Goal: Task Accomplishment & Management: Use online tool/utility

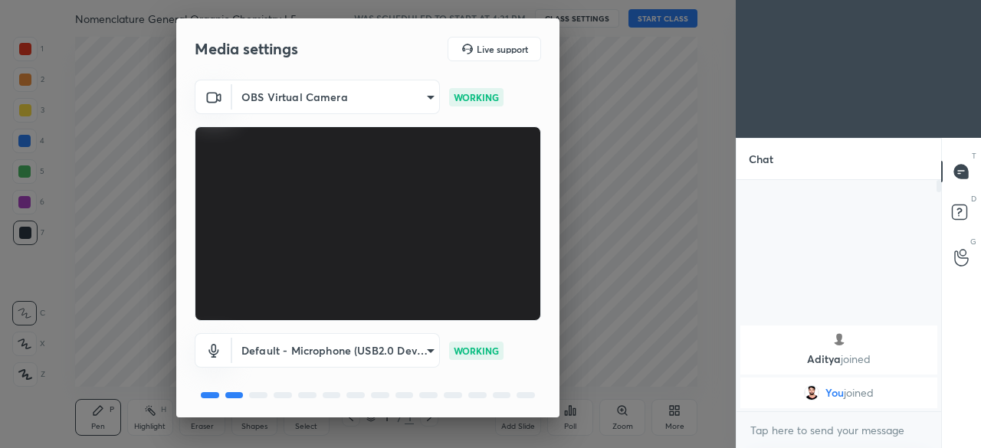
scroll to position [54, 0]
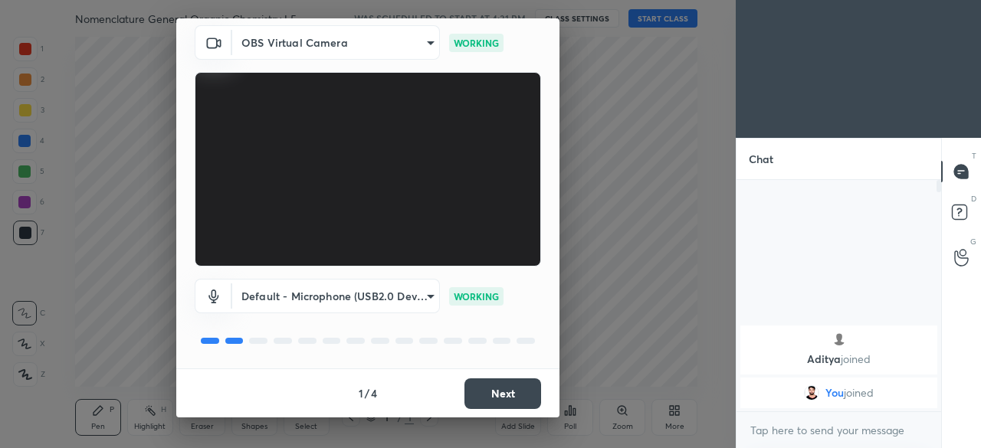
click at [492, 394] on button "Next" at bounding box center [502, 394] width 77 height 31
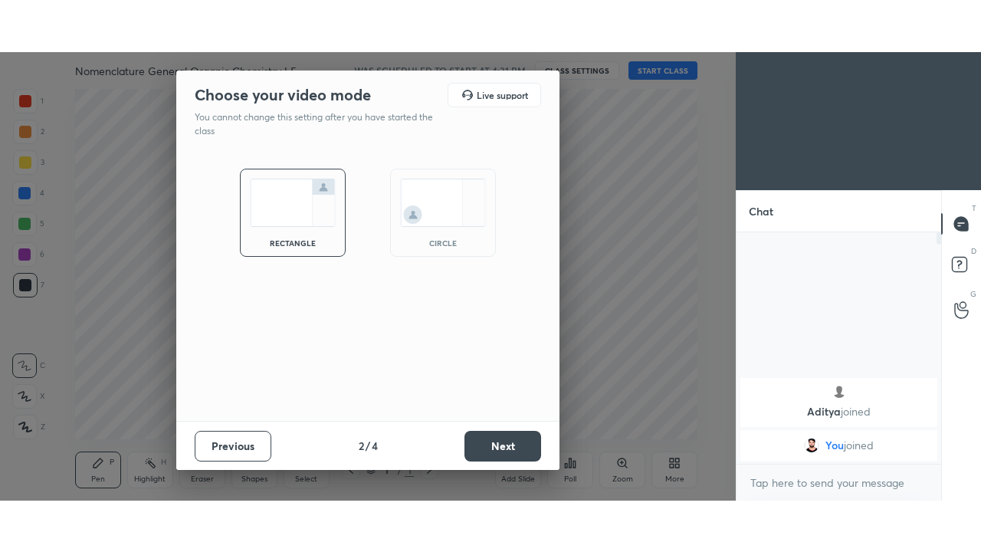
scroll to position [0, 0]
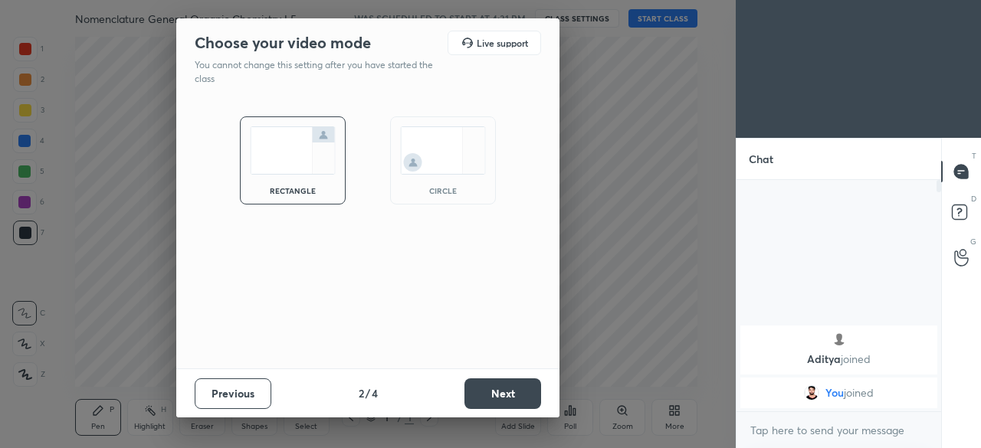
click at [500, 398] on button "Next" at bounding box center [502, 394] width 77 height 31
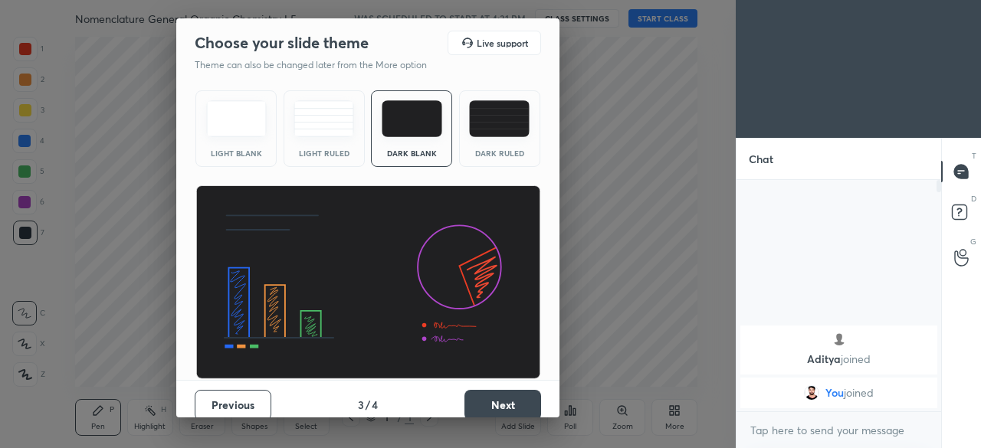
click at [487, 407] on button "Next" at bounding box center [502, 405] width 77 height 31
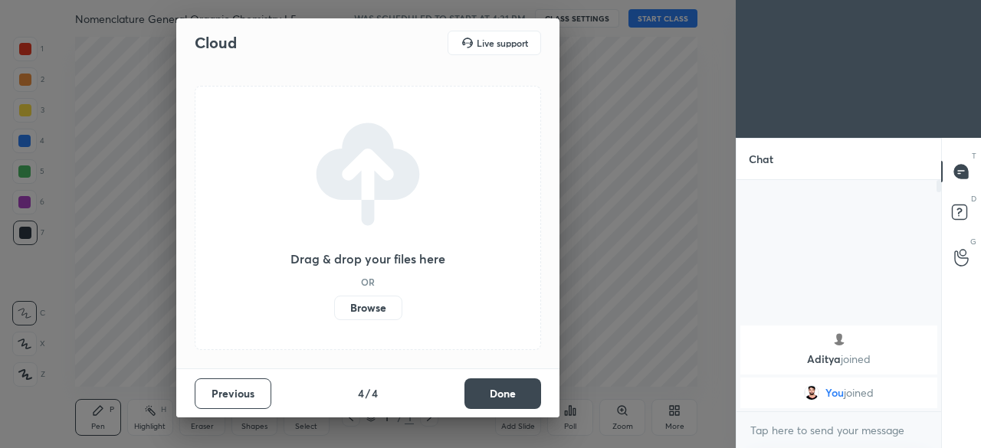
click at [377, 307] on label "Browse" at bounding box center [368, 308] width 68 height 25
click at [334, 307] on input "Browse" at bounding box center [334, 308] width 0 height 25
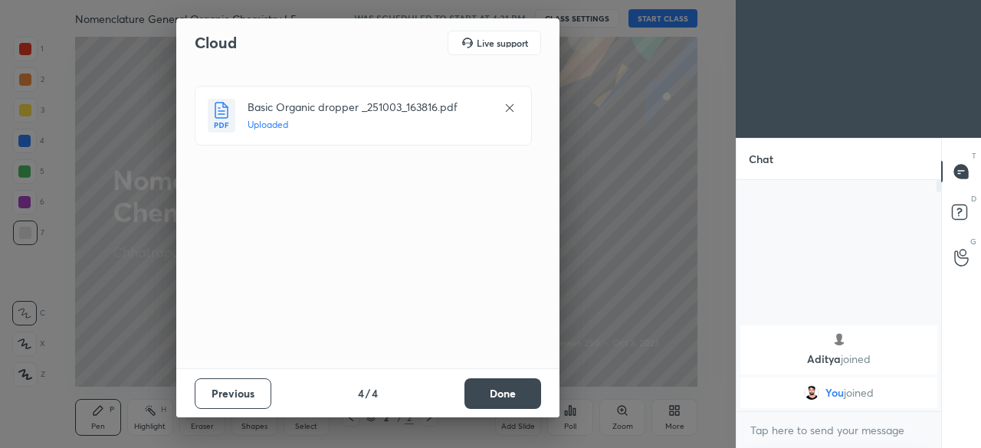
click at [498, 389] on button "Done" at bounding box center [502, 394] width 77 height 31
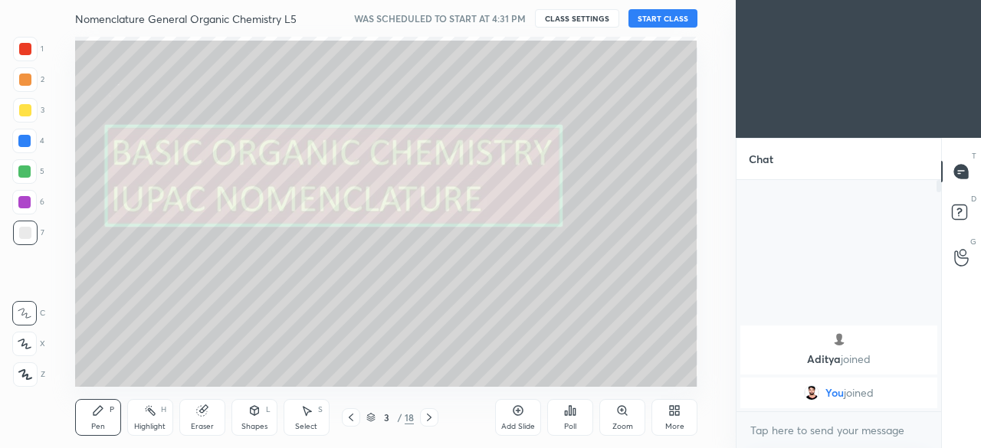
click at [648, 25] on button "START CLASS" at bounding box center [662, 18] width 69 height 18
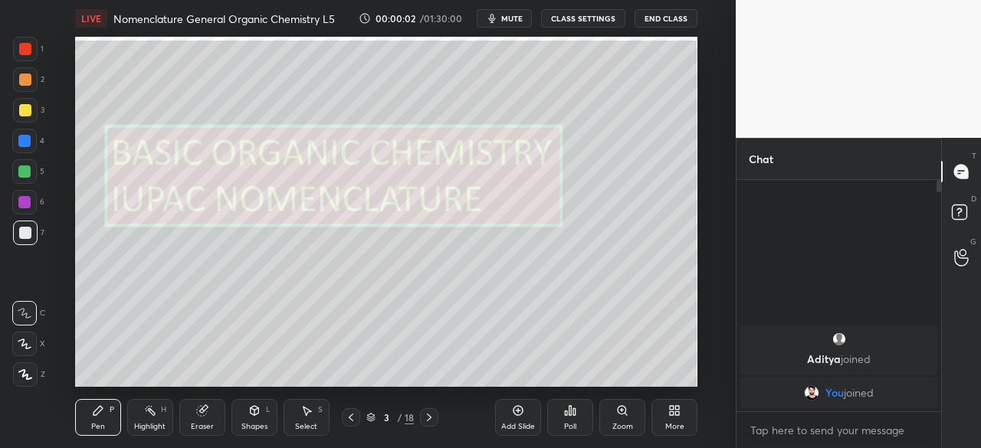
click at [677, 414] on icon at bounding box center [678, 414] width 4 height 4
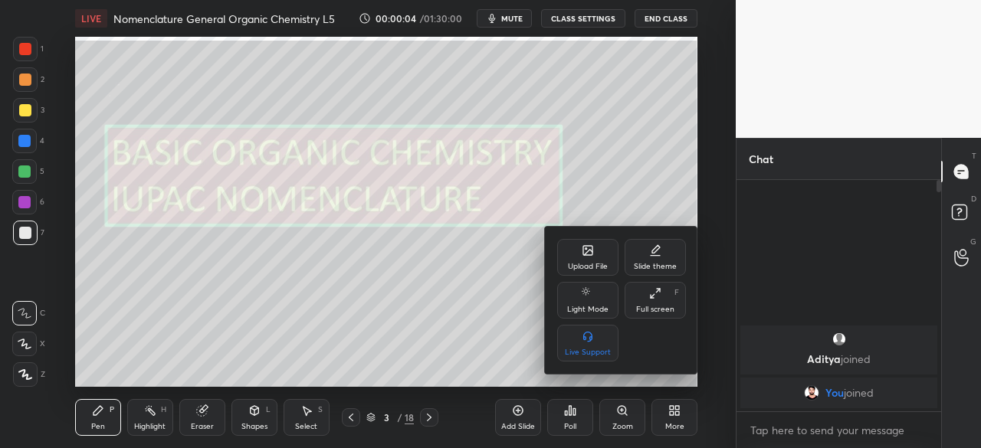
click at [657, 303] on div "Full screen F" at bounding box center [655, 300] width 61 height 37
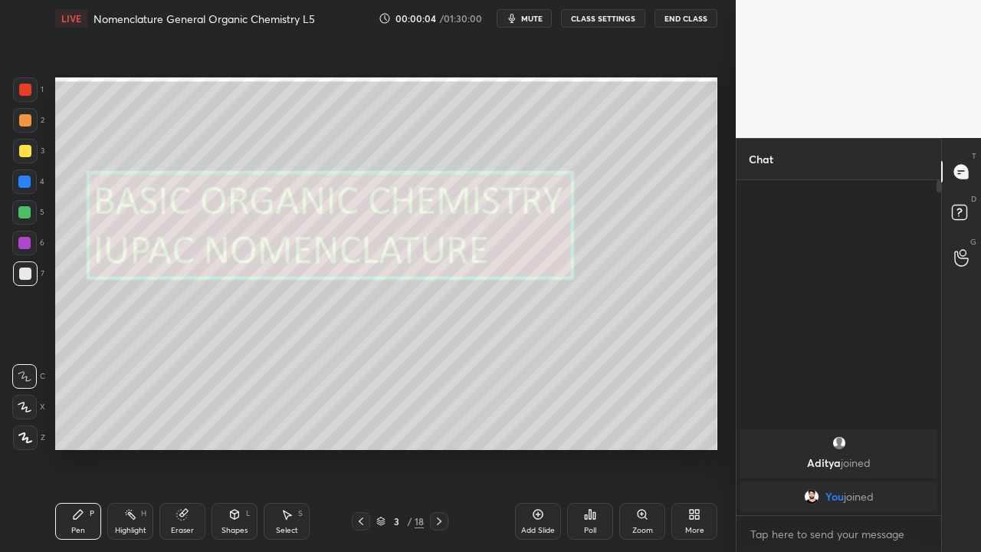
scroll to position [202, 200]
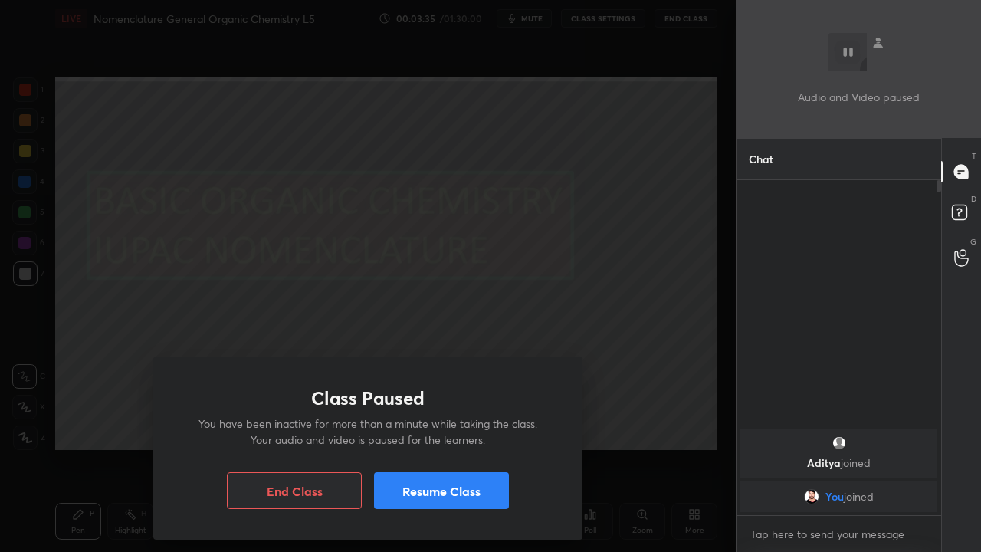
click at [426, 448] on button "Resume Class" at bounding box center [441, 490] width 135 height 37
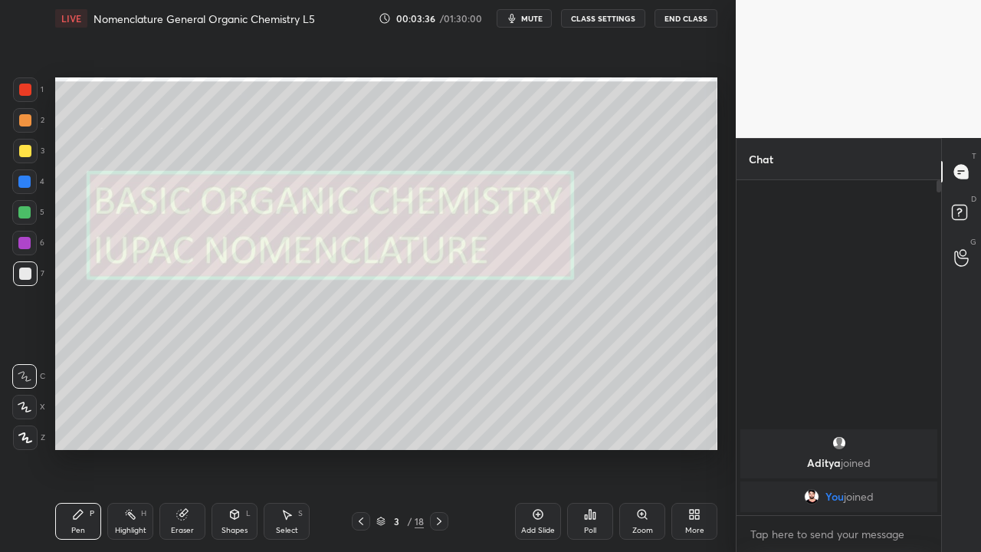
click at [536, 448] on icon at bounding box center [538, 514] width 12 height 12
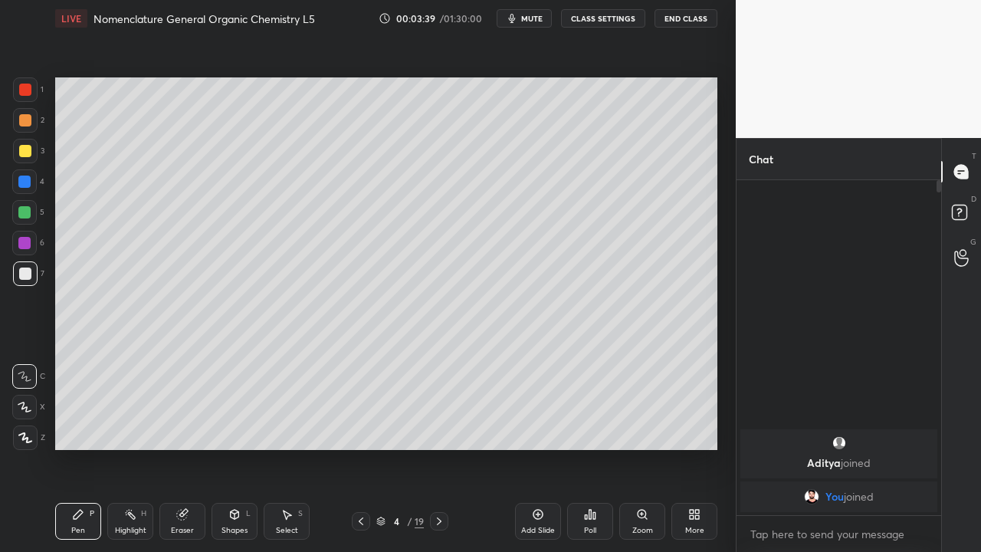
click at [25, 122] on div at bounding box center [25, 120] width 12 height 12
click at [28, 279] on div at bounding box center [25, 273] width 12 height 12
click at [26, 218] on div at bounding box center [24, 212] width 25 height 25
click at [26, 151] on div at bounding box center [25, 151] width 12 height 12
click at [22, 275] on div at bounding box center [25, 273] width 12 height 12
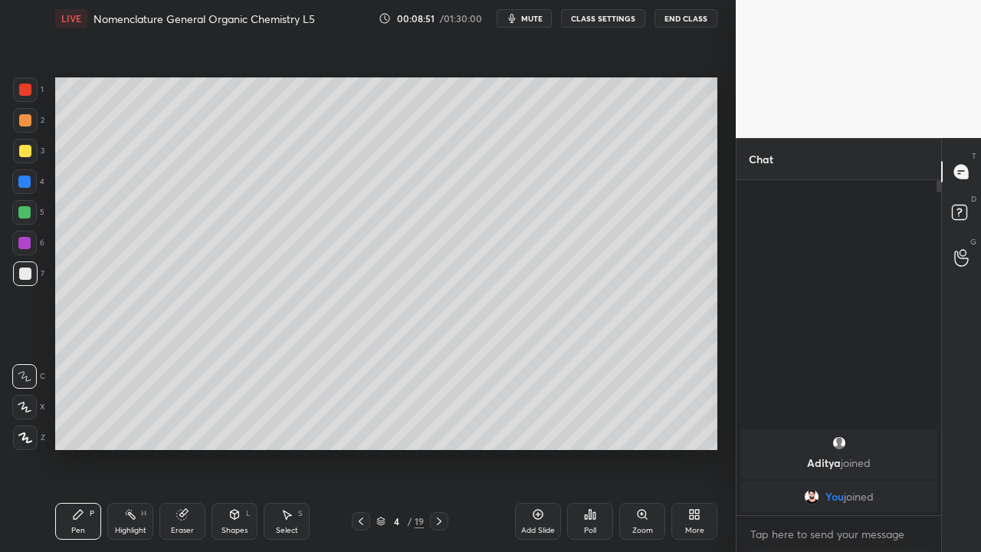
click at [25, 180] on div at bounding box center [24, 181] width 12 height 12
click at [540, 448] on icon at bounding box center [538, 514] width 12 height 12
click at [28, 277] on div at bounding box center [25, 273] width 12 height 12
click at [360, 448] on icon at bounding box center [360, 521] width 12 height 12
click at [28, 159] on div at bounding box center [25, 151] width 25 height 25
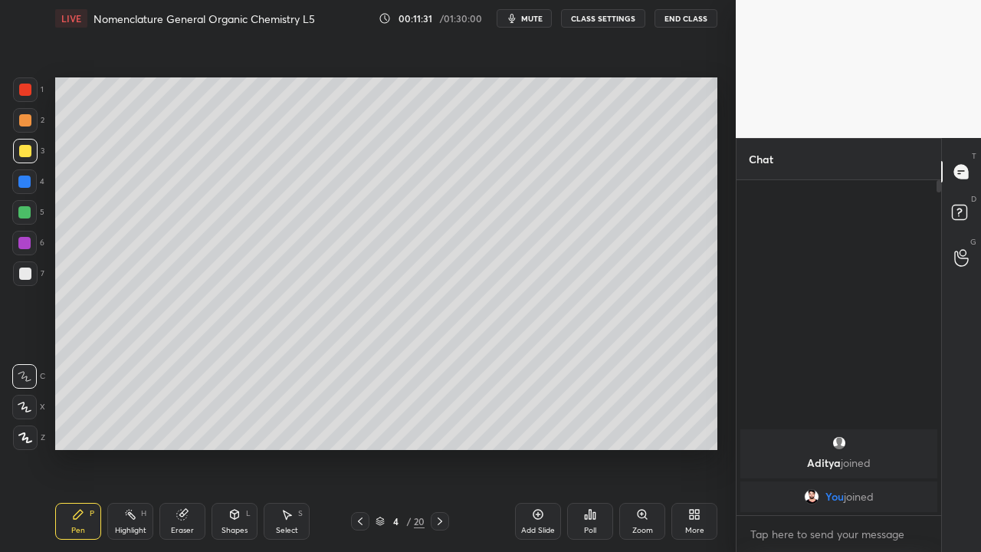
click at [441, 448] on icon at bounding box center [440, 521] width 5 height 8
click at [21, 276] on div at bounding box center [25, 273] width 12 height 12
click at [440, 448] on icon at bounding box center [440, 521] width 5 height 8
click at [360, 448] on icon at bounding box center [360, 521] width 12 height 12
click at [362, 448] on icon at bounding box center [360, 521] width 12 height 12
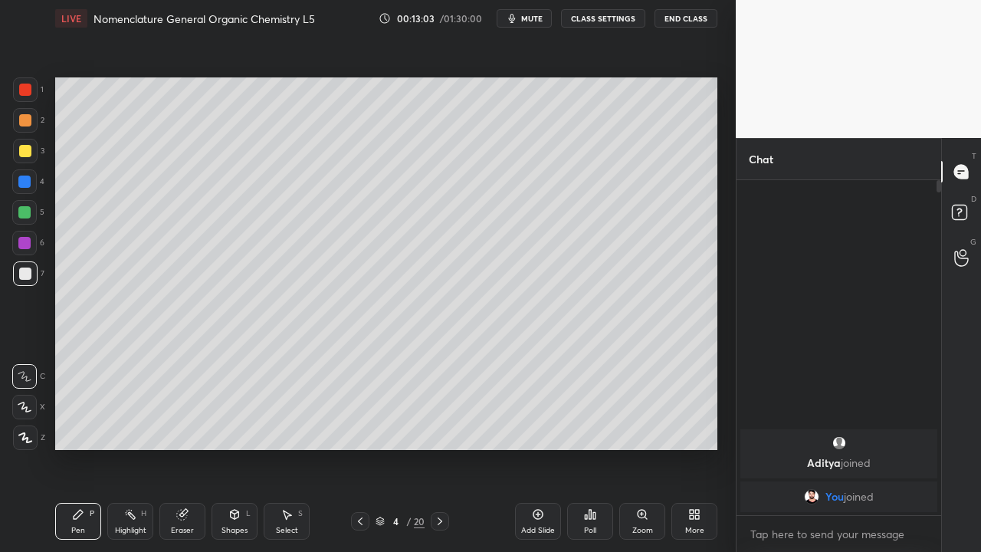
click at [24, 251] on div at bounding box center [24, 243] width 25 height 25
click at [28, 213] on div at bounding box center [24, 212] width 12 height 12
click at [532, 448] on icon at bounding box center [538, 514] width 12 height 12
click at [22, 152] on div at bounding box center [25, 151] width 12 height 12
click at [25, 127] on div at bounding box center [25, 120] width 25 height 25
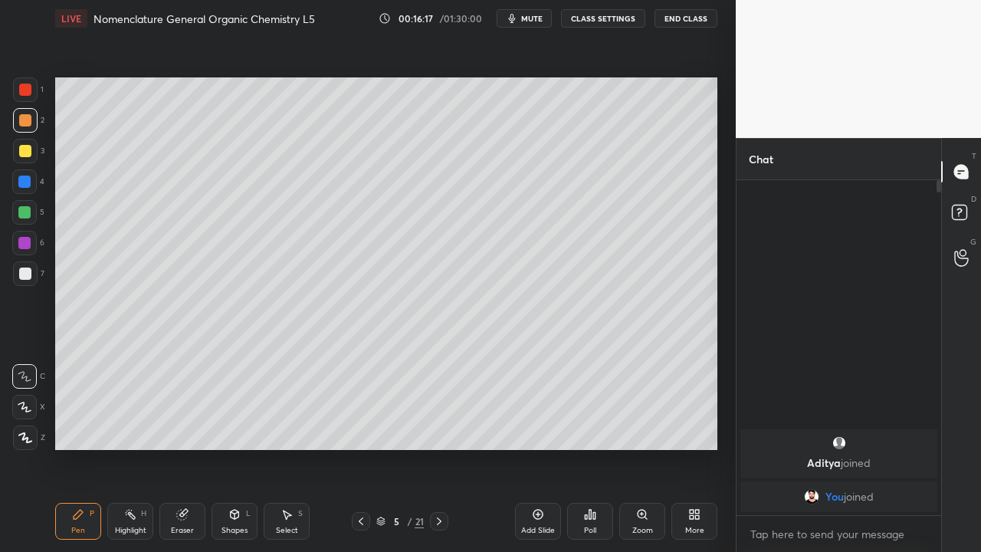
click at [26, 274] on div at bounding box center [25, 273] width 12 height 12
click at [25, 159] on div at bounding box center [25, 151] width 25 height 25
click at [360, 448] on icon at bounding box center [361, 521] width 12 height 12
click at [439, 448] on icon at bounding box center [439, 521] width 12 height 12
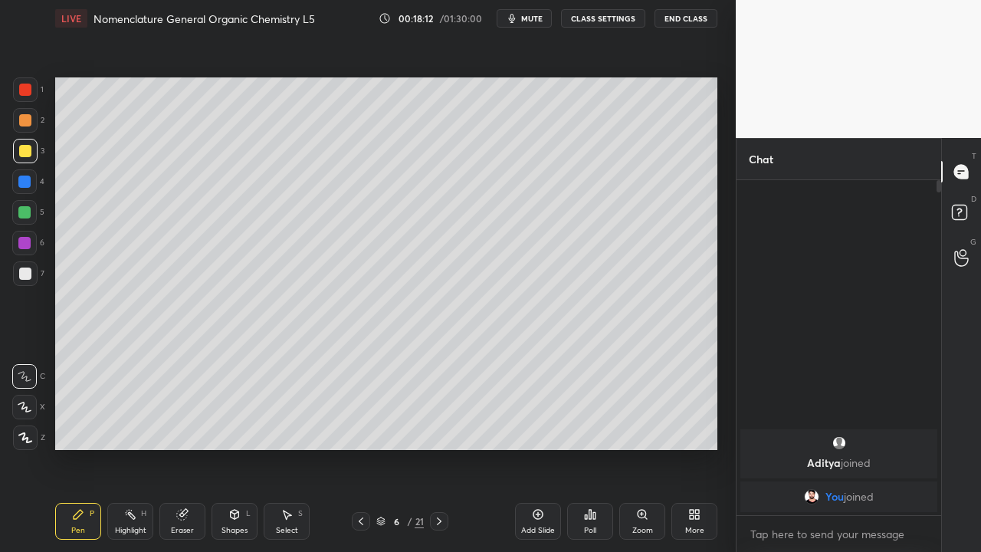
click at [431, 448] on div at bounding box center [439, 521] width 18 height 18
click at [441, 448] on icon at bounding box center [439, 521] width 12 height 12
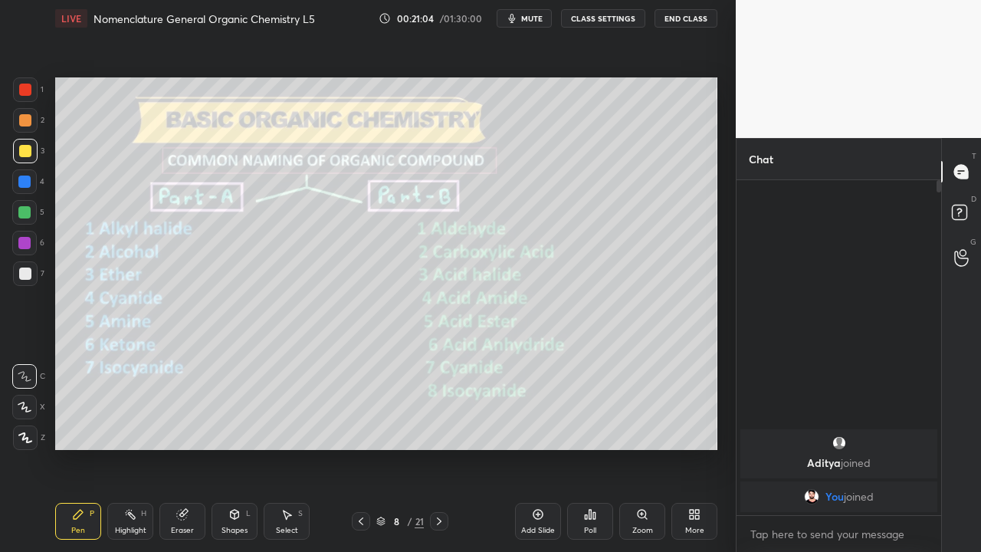
click at [439, 448] on icon at bounding box center [439, 521] width 12 height 12
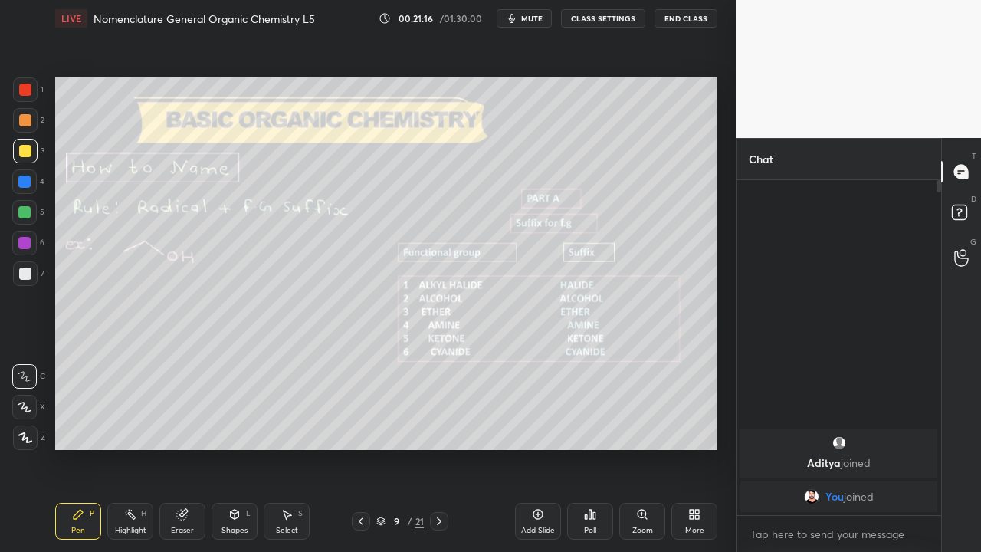
click at [21, 123] on div at bounding box center [25, 120] width 12 height 12
click at [26, 273] on div at bounding box center [25, 273] width 12 height 12
click at [23, 212] on div at bounding box center [24, 212] width 12 height 12
click at [439, 448] on icon at bounding box center [439, 521] width 12 height 12
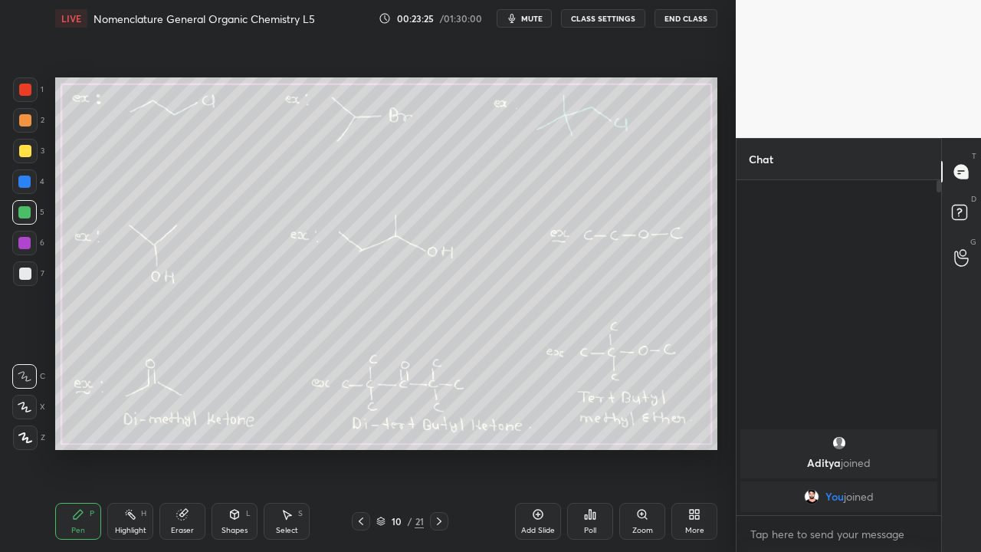
click at [362, 448] on icon at bounding box center [361, 521] width 12 height 12
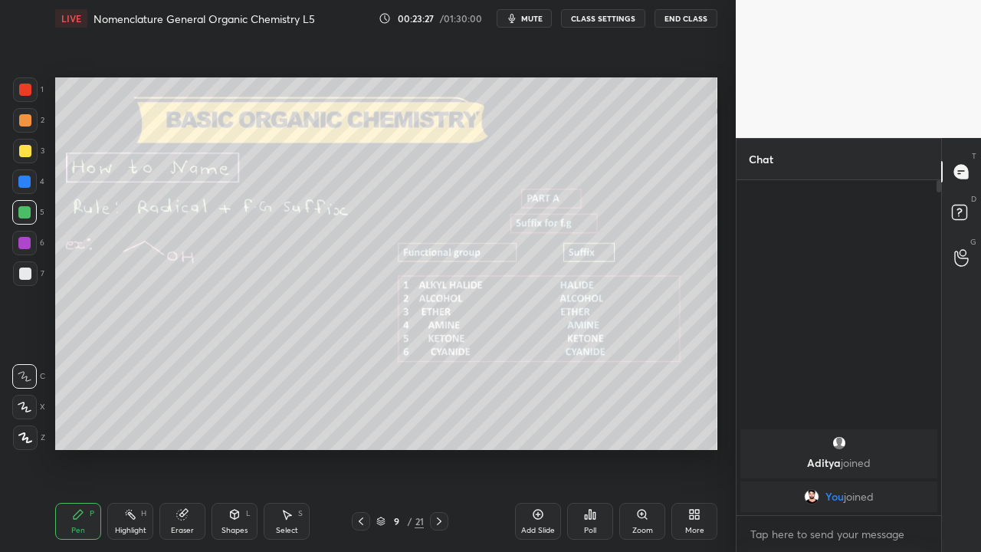
click at [540, 448] on icon at bounding box center [538, 514] width 12 height 12
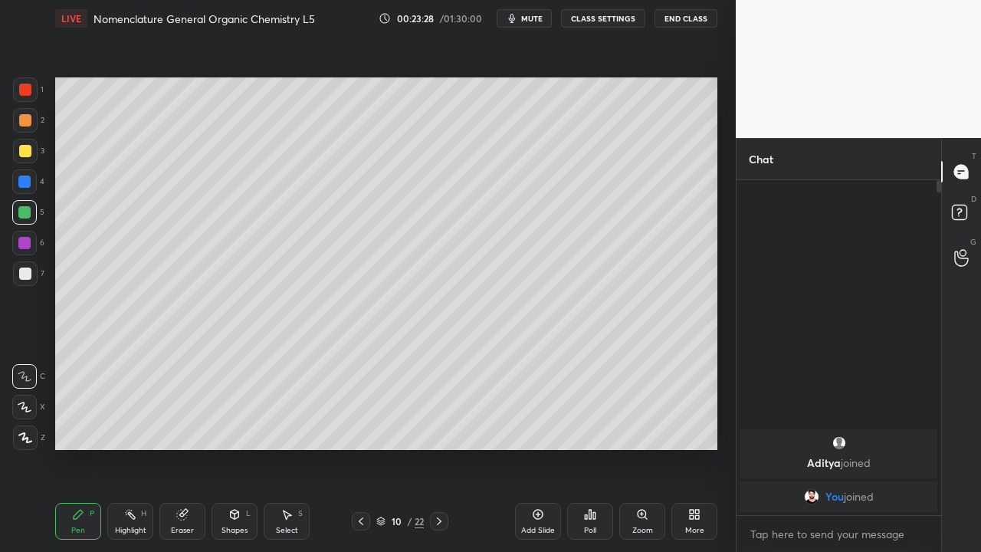
click at [22, 126] on div at bounding box center [25, 120] width 25 height 25
click at [21, 212] on div at bounding box center [24, 212] width 12 height 12
click at [26, 150] on div at bounding box center [25, 151] width 12 height 12
click at [28, 272] on div at bounding box center [25, 273] width 12 height 12
click at [26, 126] on div at bounding box center [25, 120] width 25 height 25
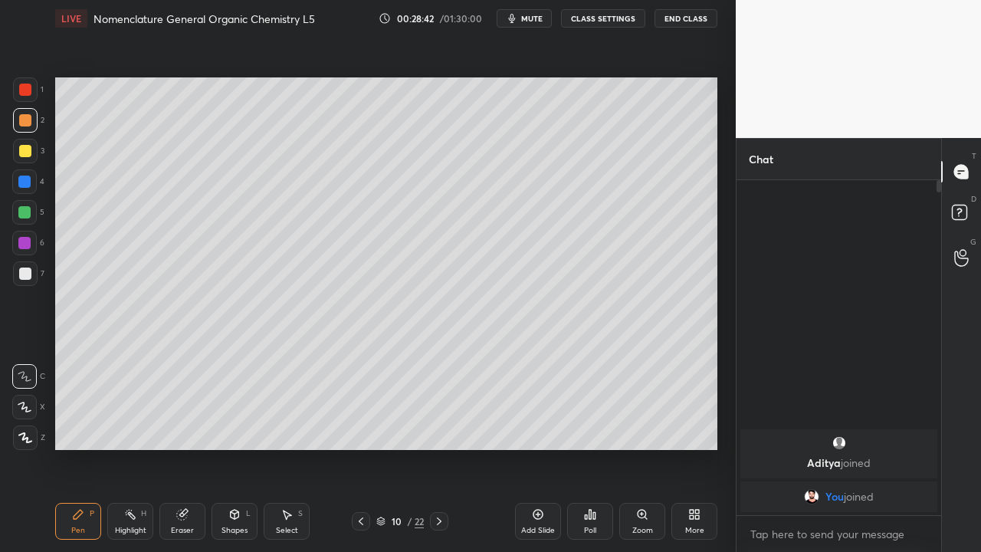
click at [28, 273] on div at bounding box center [25, 273] width 12 height 12
click at [360, 448] on icon at bounding box center [361, 521] width 12 height 12
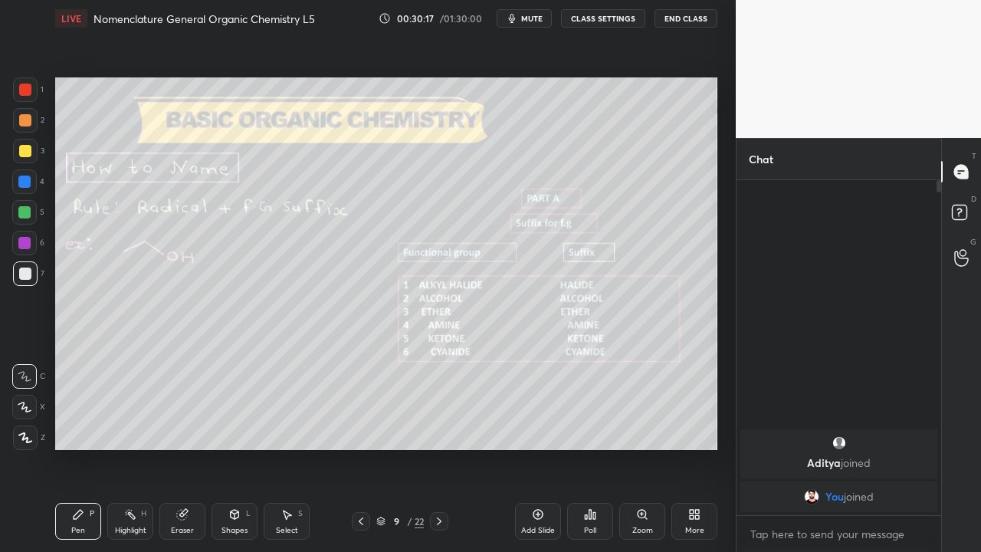
click at [439, 448] on icon at bounding box center [439, 521] width 12 height 12
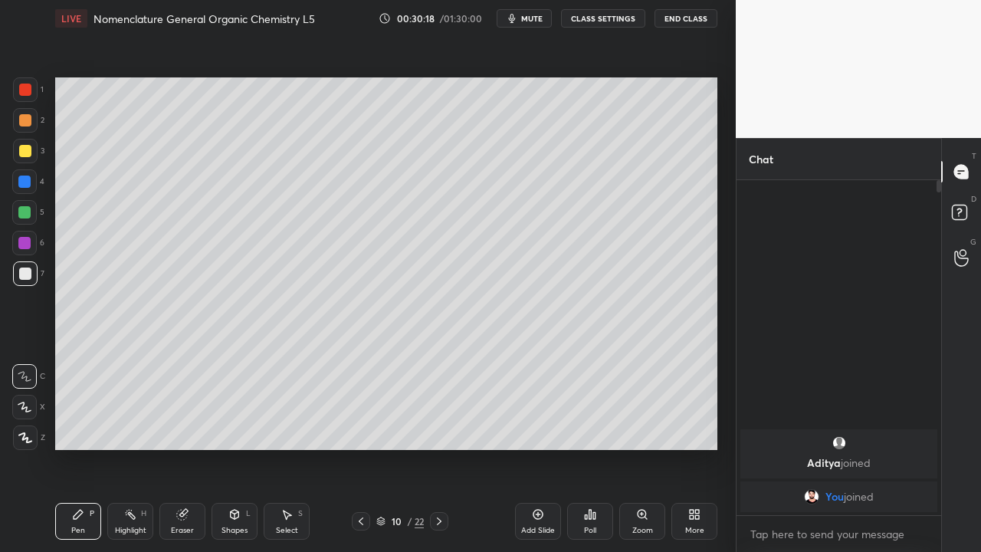
click at [441, 448] on icon at bounding box center [439, 521] width 12 height 12
click at [358, 448] on div at bounding box center [361, 521] width 18 height 18
click at [360, 448] on icon at bounding box center [361, 521] width 12 height 12
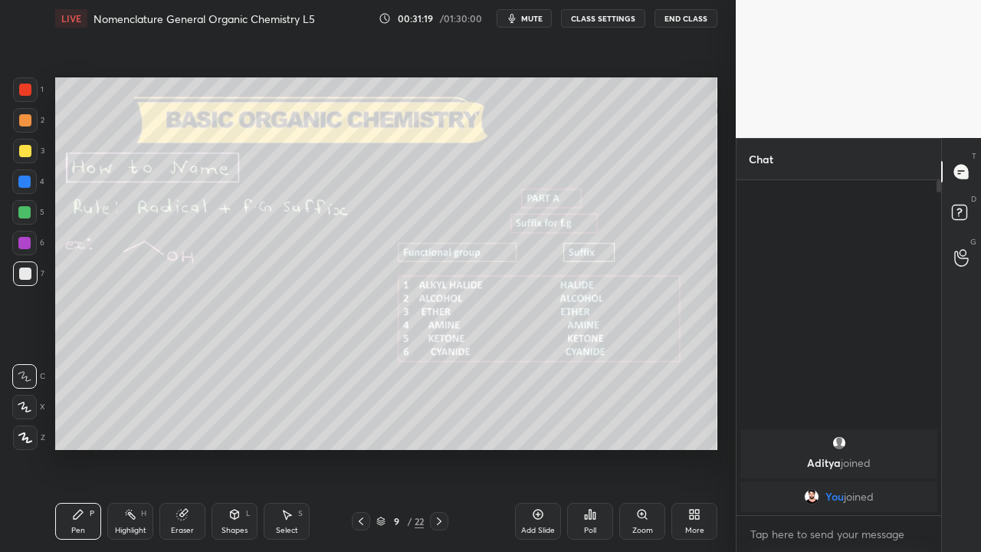
click at [360, 448] on icon at bounding box center [361, 521] width 12 height 12
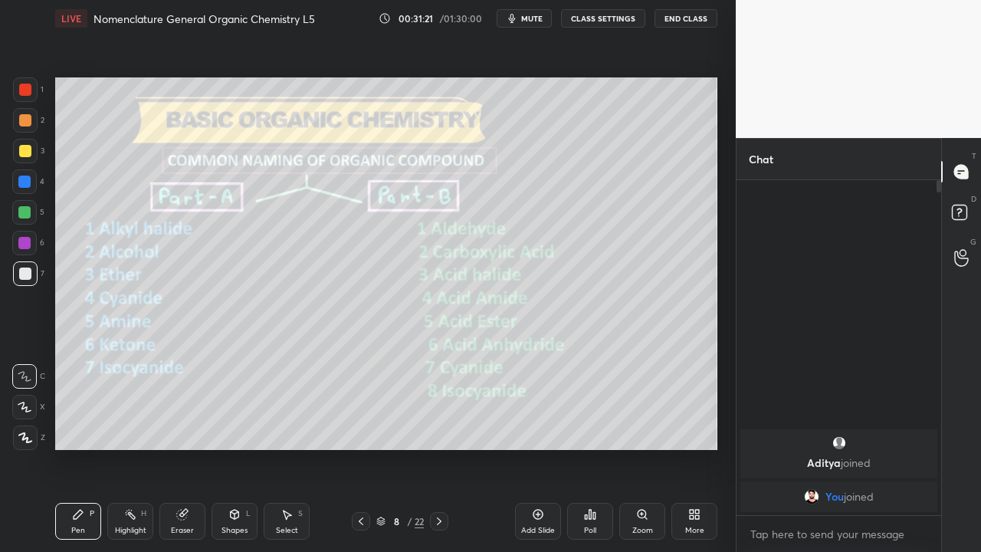
click at [360, 448] on icon at bounding box center [361, 521] width 12 height 12
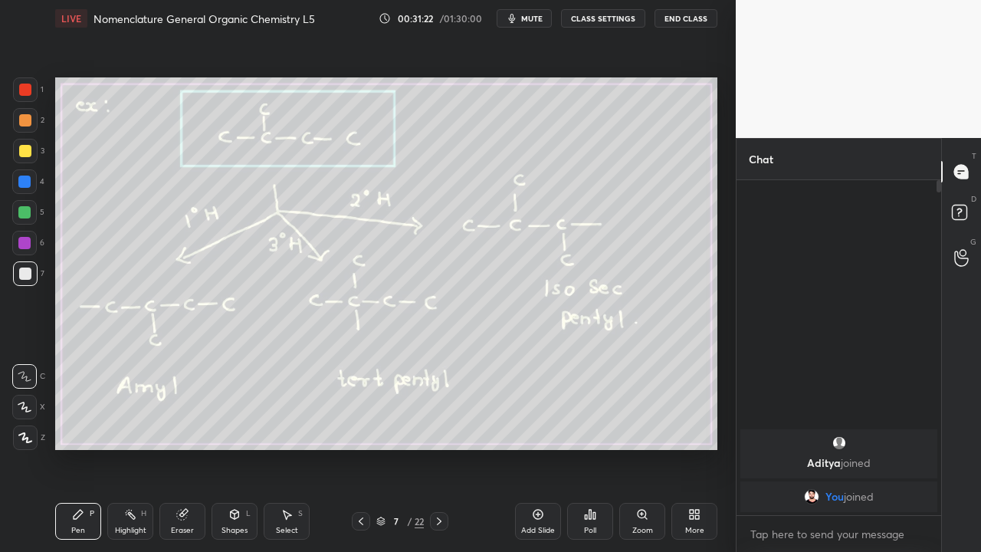
click at [360, 448] on icon at bounding box center [361, 521] width 12 height 12
click at [439, 448] on icon at bounding box center [439, 521] width 12 height 12
click at [360, 448] on icon at bounding box center [361, 521] width 12 height 12
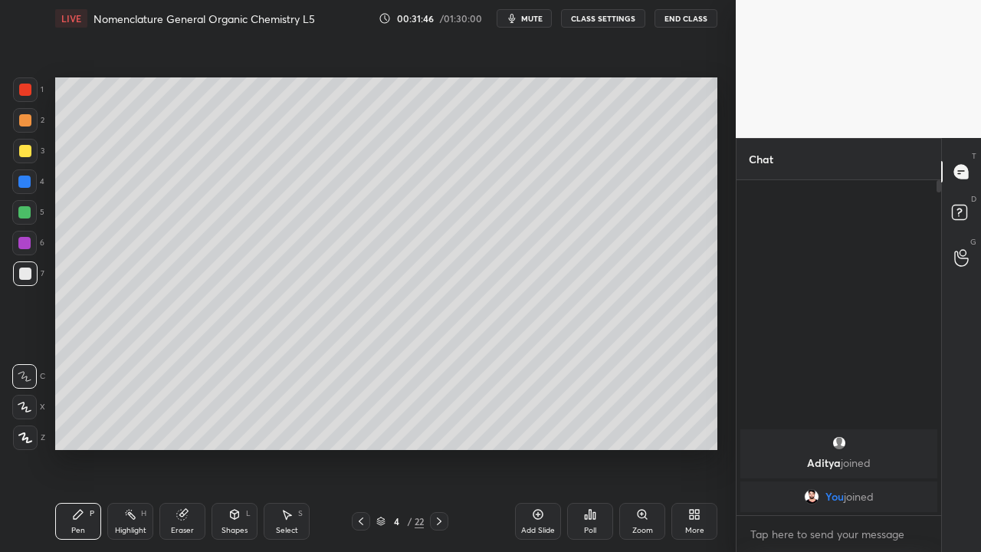
click at [441, 448] on icon at bounding box center [439, 521] width 12 height 12
click at [437, 448] on icon at bounding box center [439, 521] width 12 height 12
click at [439, 448] on icon at bounding box center [439, 521] width 12 height 12
click at [360, 448] on icon at bounding box center [361, 521] width 12 height 12
click at [356, 448] on div at bounding box center [361, 521] width 18 height 18
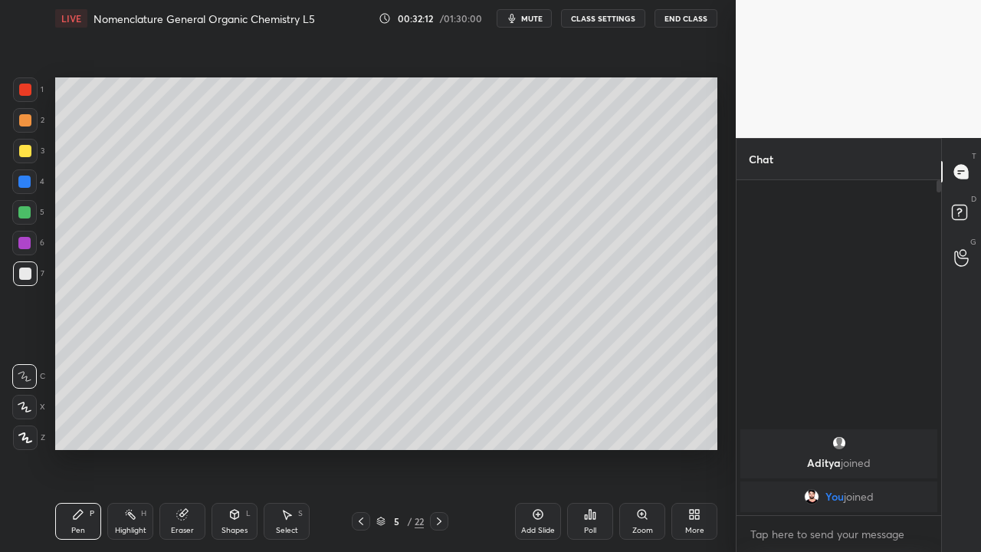
click at [360, 448] on icon at bounding box center [361, 521] width 12 height 12
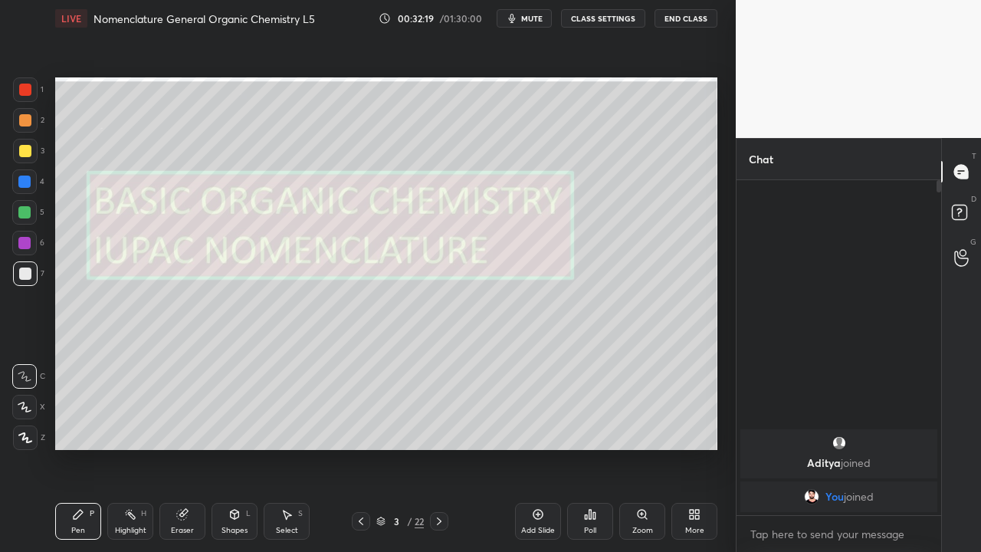
click at [439, 448] on icon at bounding box center [439, 521] width 12 height 12
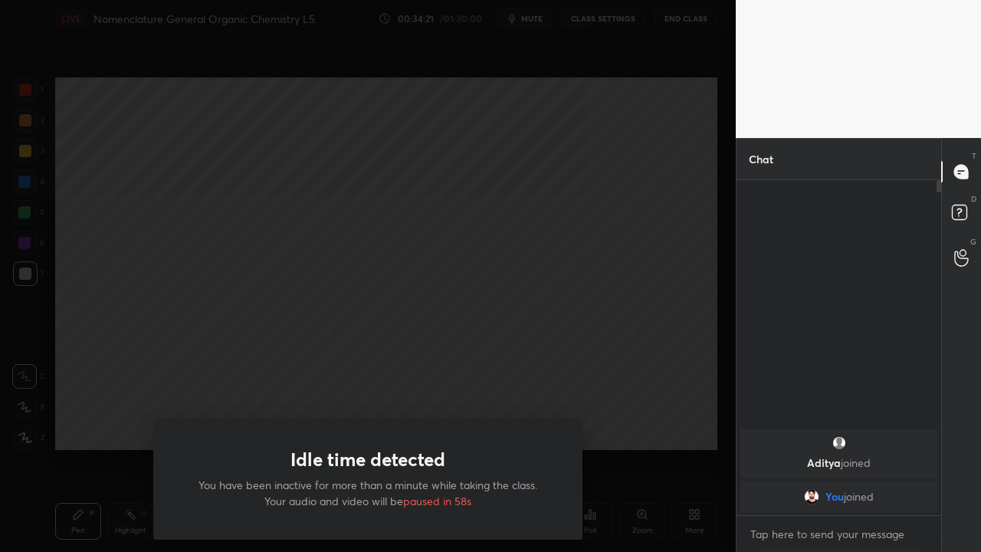
click at [124, 388] on div "Idle time detected You have been inactive for more than a minute while taking t…" at bounding box center [368, 276] width 736 height 552
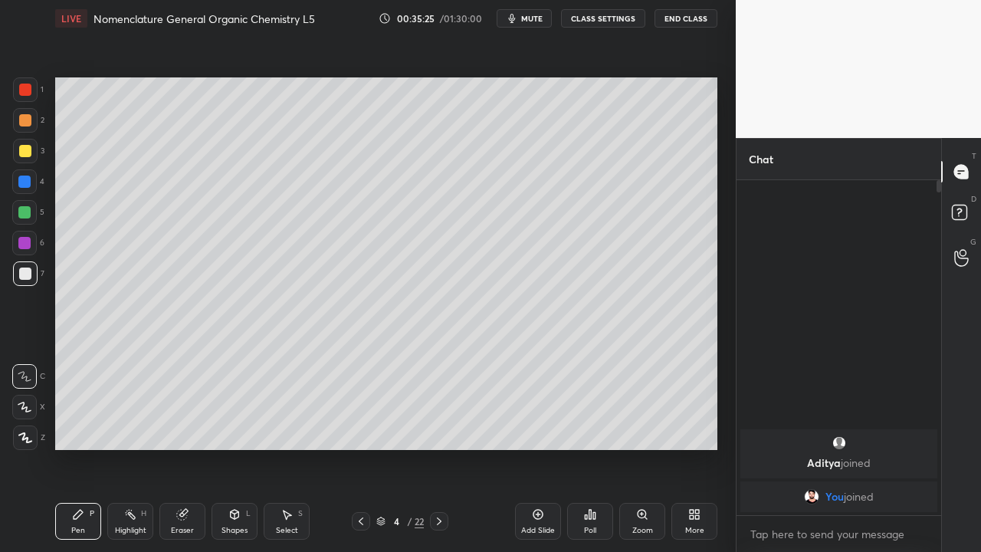
click at [437, 448] on icon at bounding box center [439, 521] width 12 height 12
click at [439, 448] on icon at bounding box center [439, 521] width 12 height 12
click at [438, 448] on icon at bounding box center [439, 521] width 12 height 12
click at [352, 448] on div at bounding box center [361, 521] width 18 height 18
click at [439, 448] on icon at bounding box center [439, 521] width 12 height 12
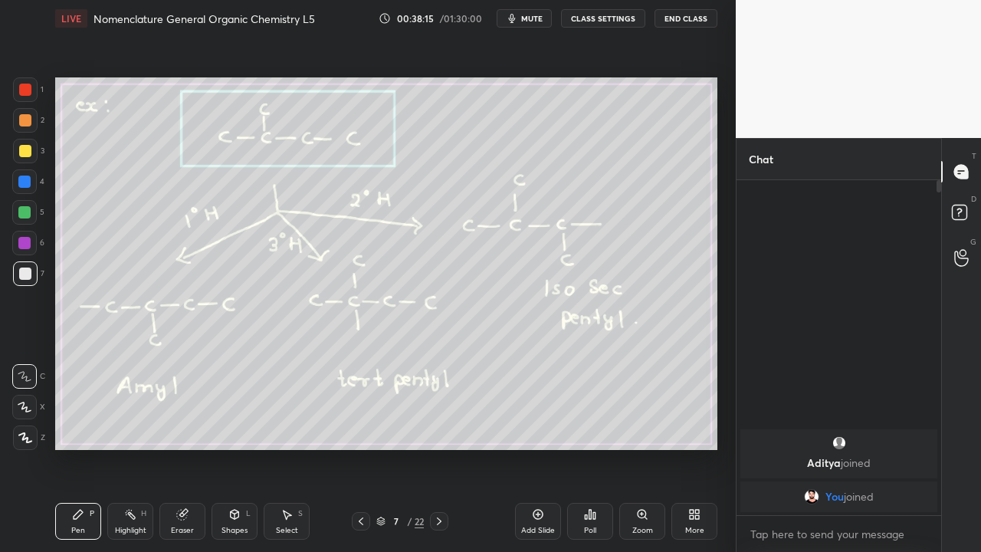
click at [440, 448] on icon at bounding box center [439, 521] width 12 height 12
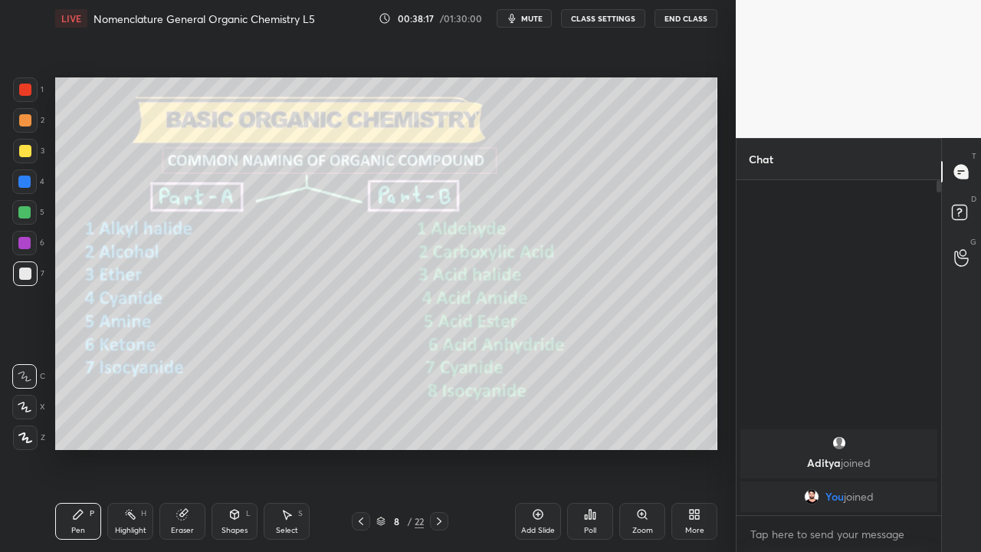
click at [360, 448] on icon at bounding box center [361, 521] width 5 height 8
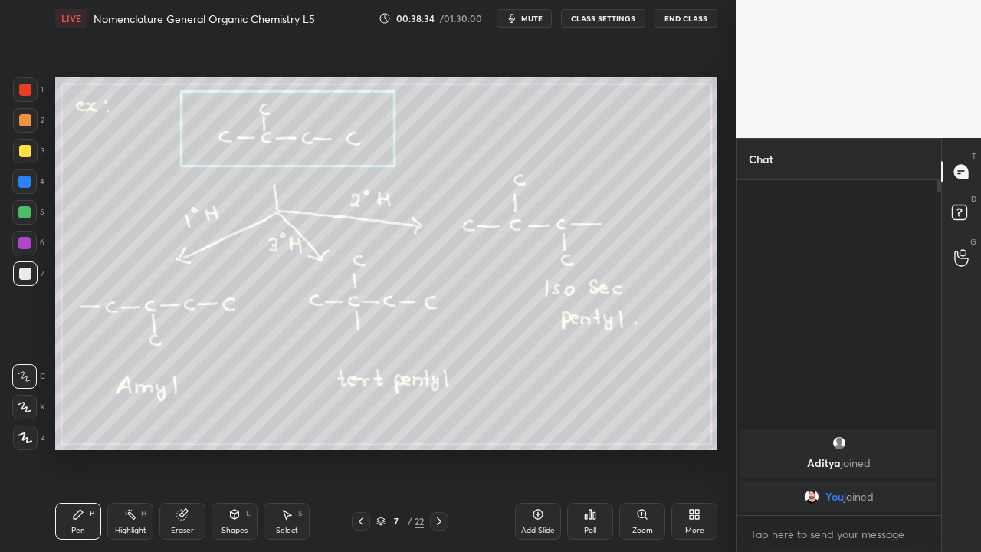
click at [439, 448] on icon at bounding box center [439, 521] width 12 height 12
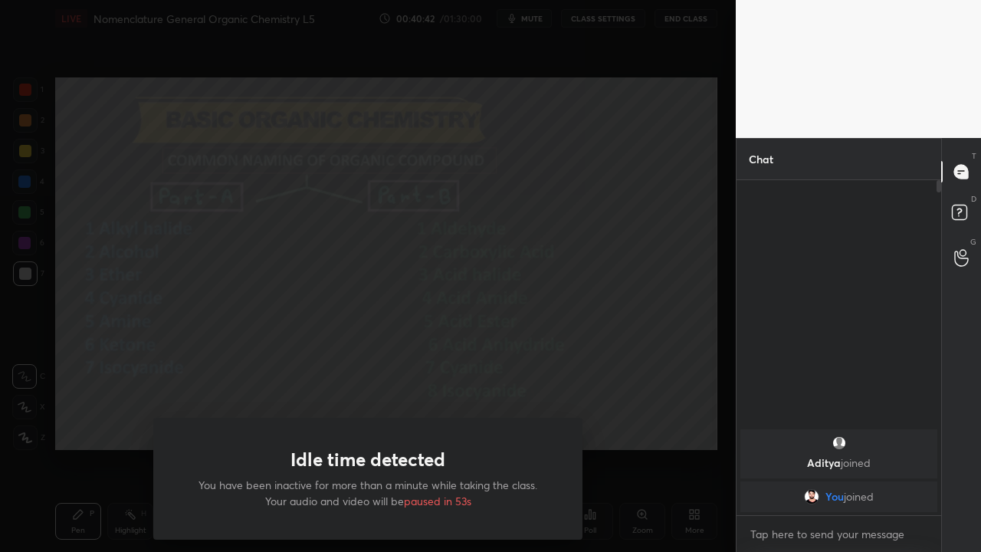
click at [135, 421] on div "Idle time detected You have been inactive for more than a minute while taking t…" at bounding box center [368, 276] width 736 height 552
click at [97, 396] on div "Idle time detected You have been inactive for more than a minute while taking t…" at bounding box center [368, 276] width 736 height 552
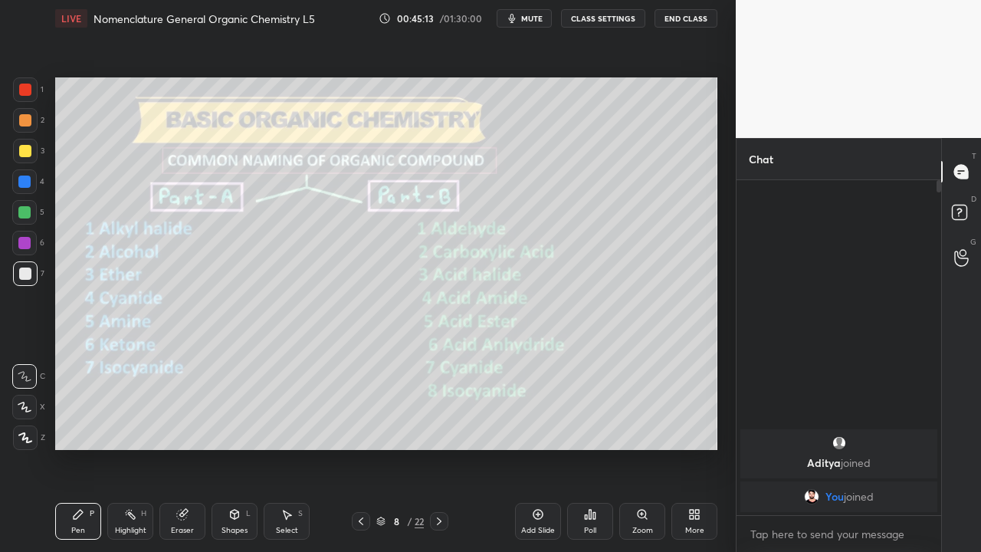
click at [441, 448] on icon at bounding box center [439, 521] width 5 height 8
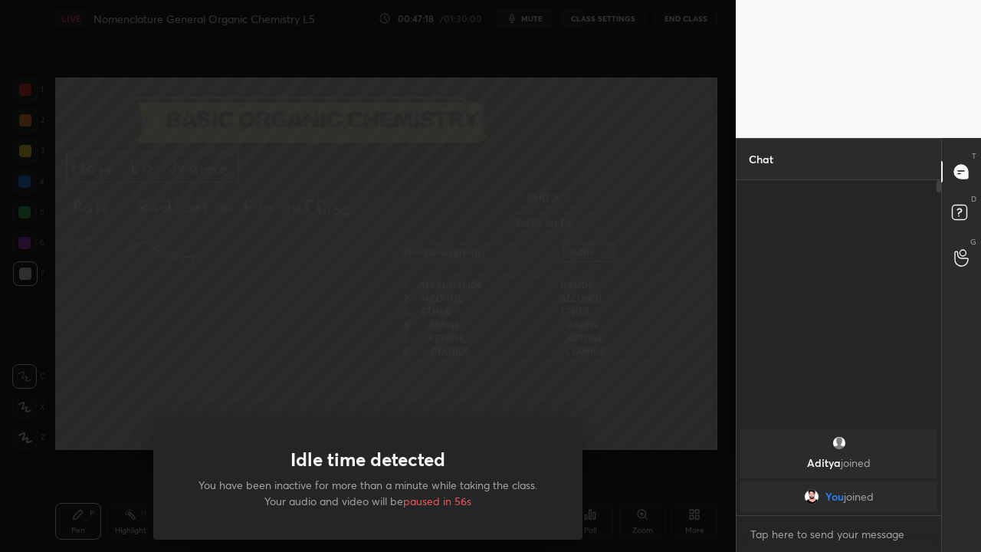
click at [87, 418] on div "Idle time detected You have been inactive for more than a minute while taking t…" at bounding box center [368, 276] width 736 height 552
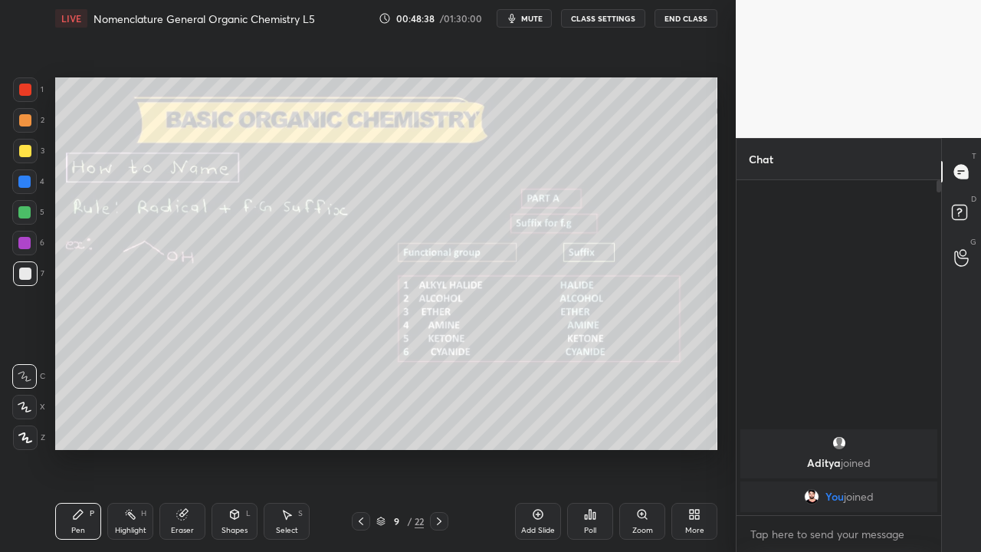
click at [438, 448] on icon at bounding box center [439, 521] width 12 height 12
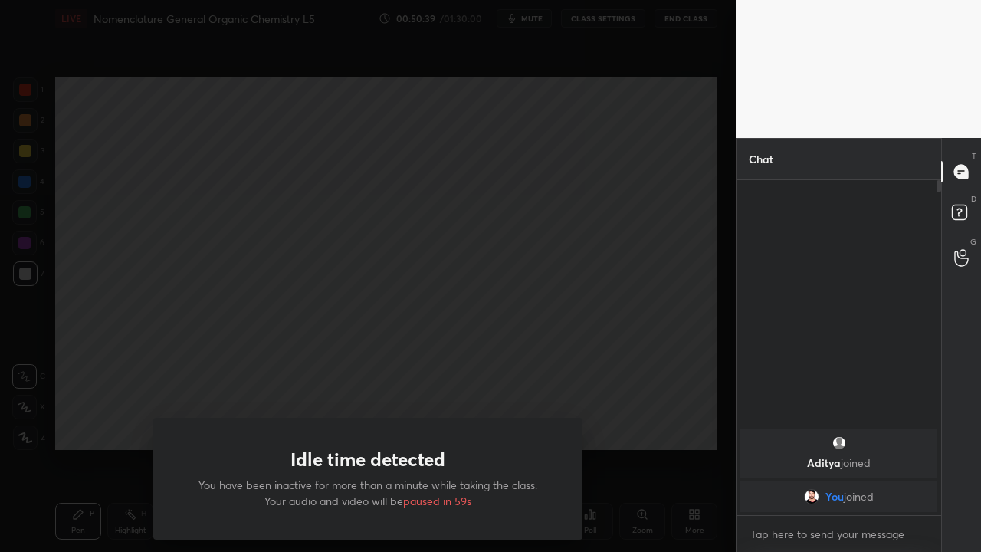
click at [116, 448] on div "Idle time detected You have been inactive for more than a minute while taking t…" at bounding box center [368, 276] width 736 height 552
click at [123, 412] on div "Idle time detected You have been inactive for more than a minute while taking t…" at bounding box center [368, 276] width 736 height 552
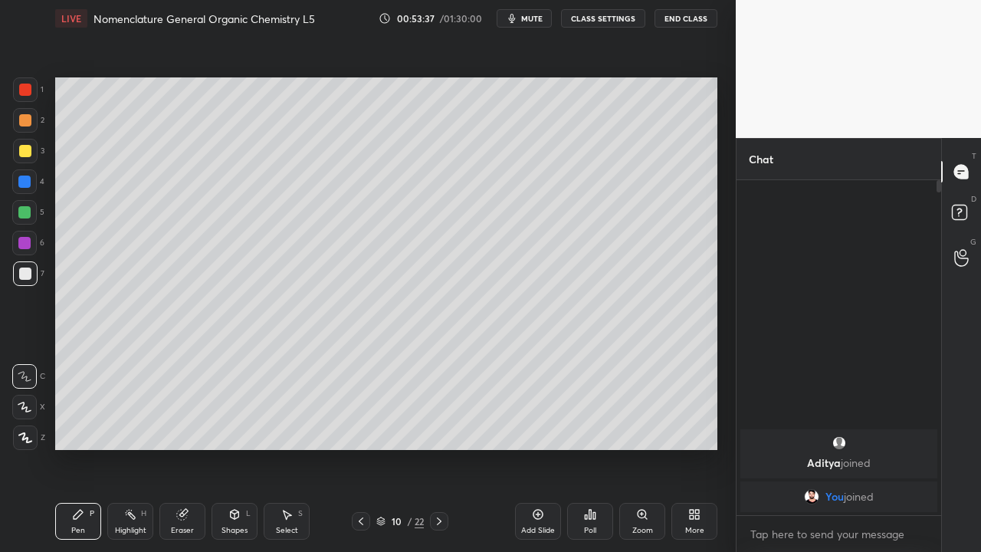
click at [439, 448] on icon at bounding box center [439, 521] width 12 height 12
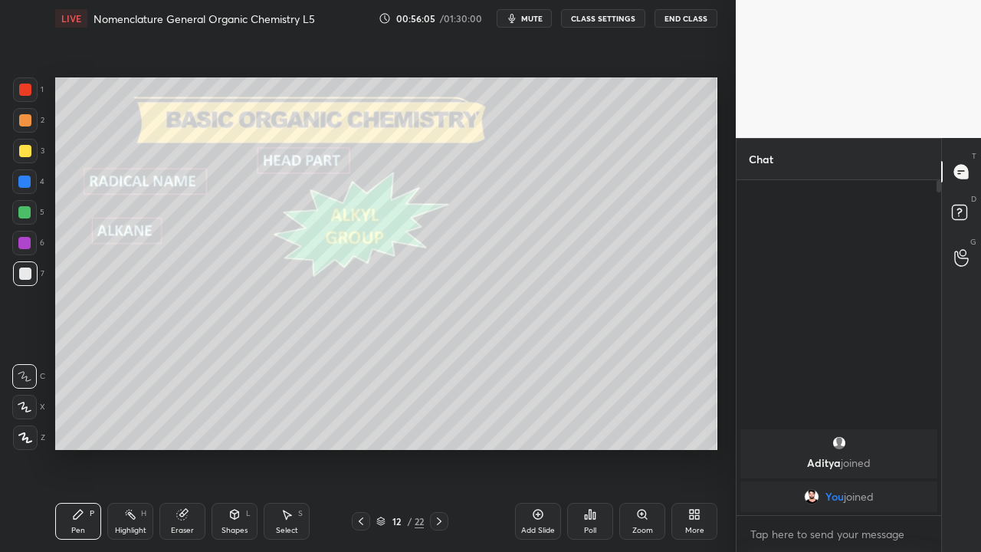
click at [438, 448] on icon at bounding box center [439, 521] width 12 height 12
click at [440, 448] on icon at bounding box center [439, 521] width 12 height 12
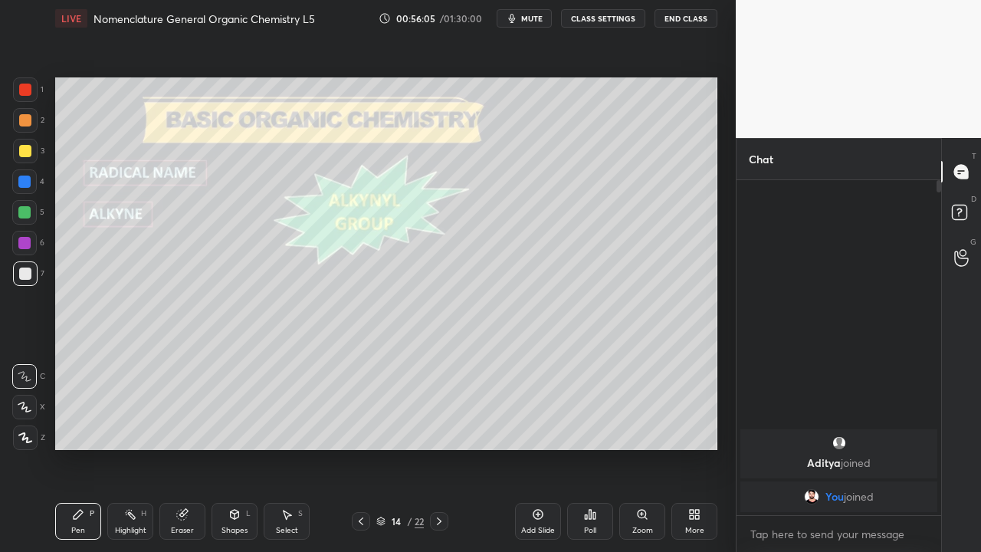
click at [439, 448] on icon at bounding box center [439, 521] width 12 height 12
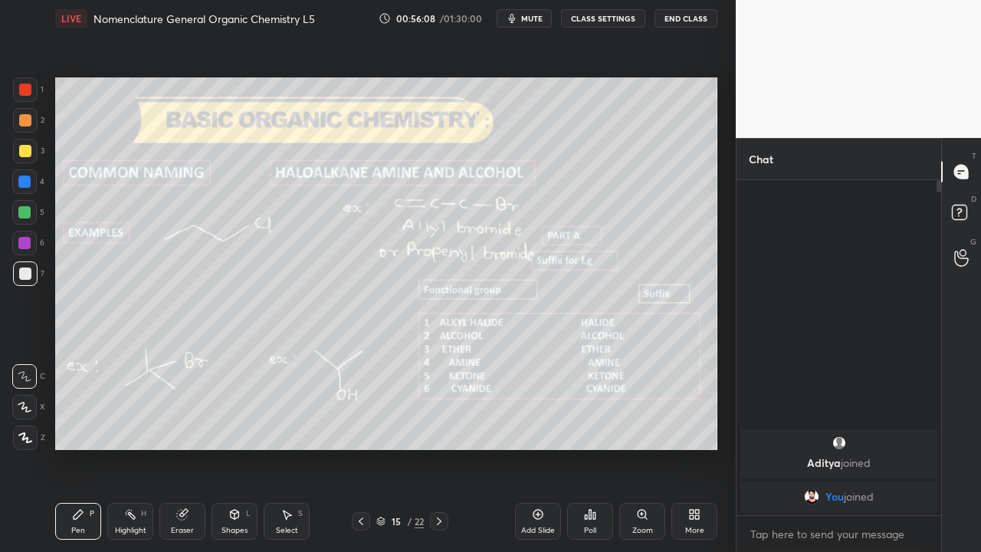
click at [439, 448] on icon at bounding box center [439, 521] width 12 height 12
click at [360, 448] on icon at bounding box center [361, 521] width 12 height 12
click at [359, 448] on icon at bounding box center [361, 521] width 12 height 12
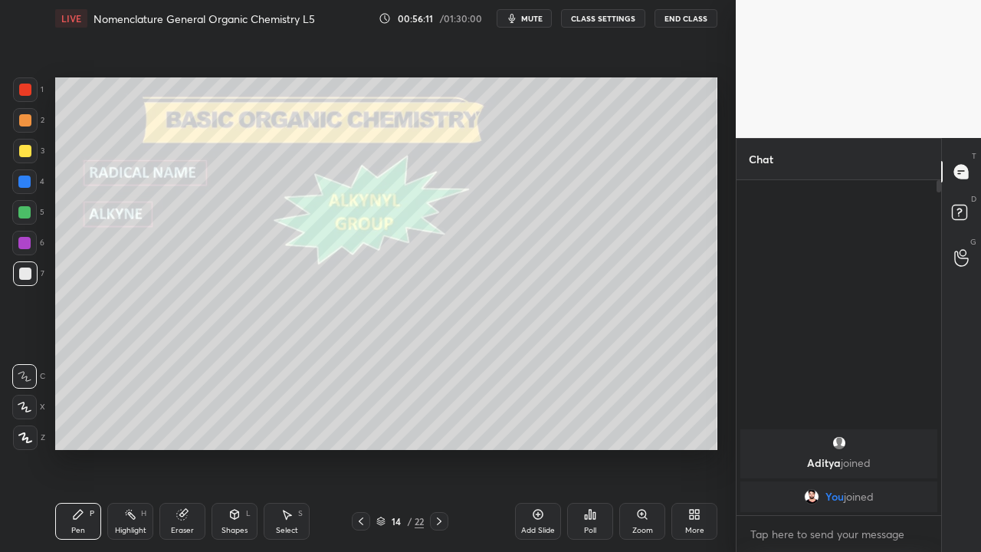
click at [360, 448] on icon at bounding box center [361, 521] width 12 height 12
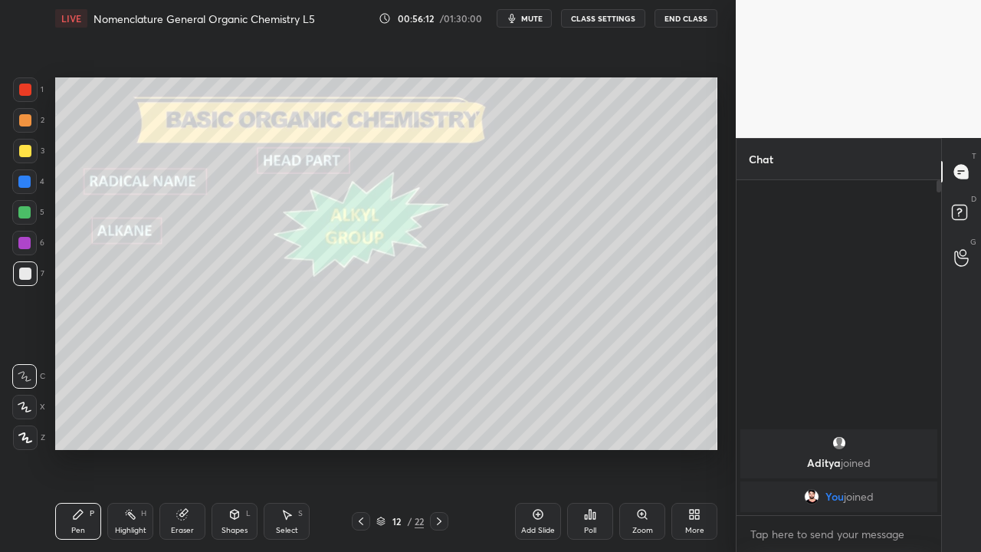
click at [360, 448] on icon at bounding box center [361, 521] width 12 height 12
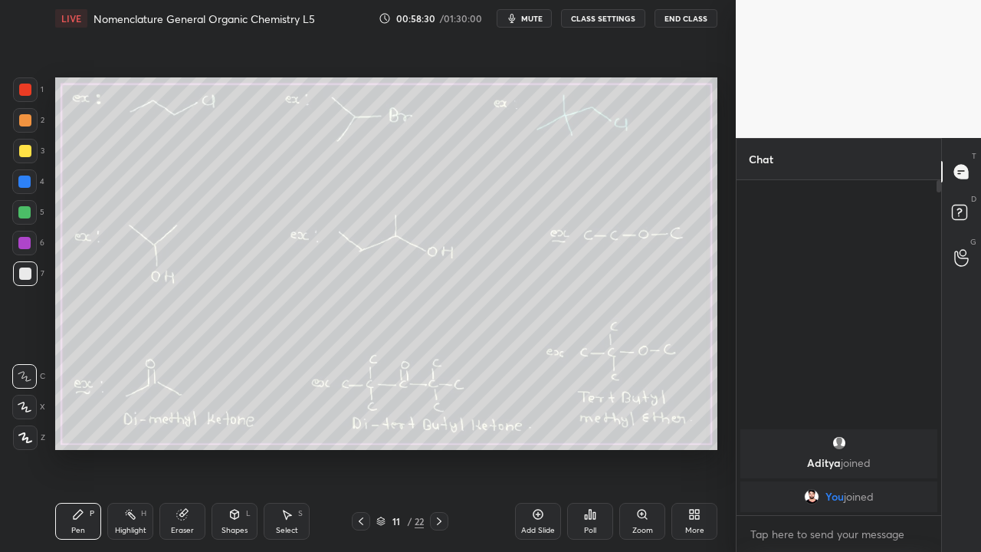
click at [415, 448] on div "22" at bounding box center [419, 521] width 9 height 14
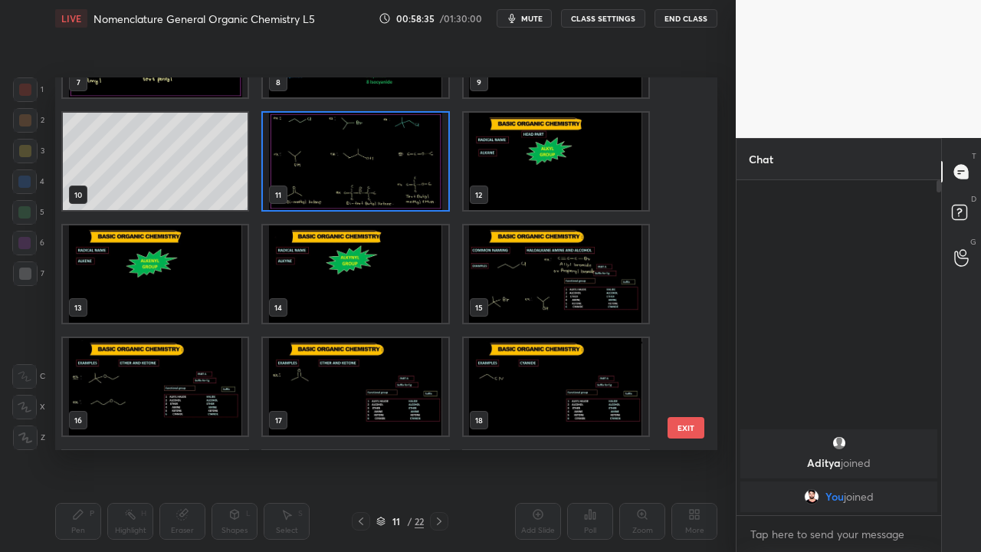
scroll to position [320, 0]
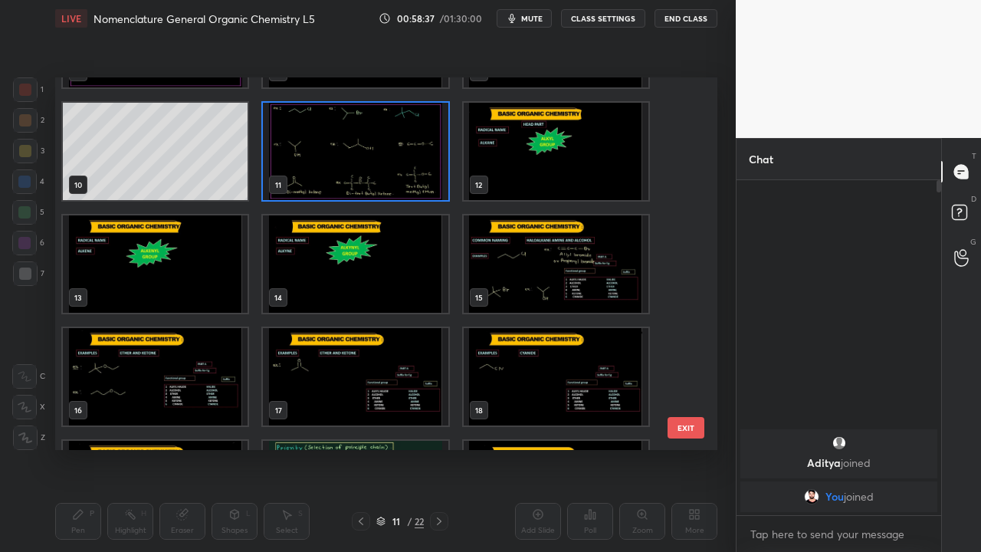
click at [174, 368] on img "grid" at bounding box center [155, 376] width 185 height 97
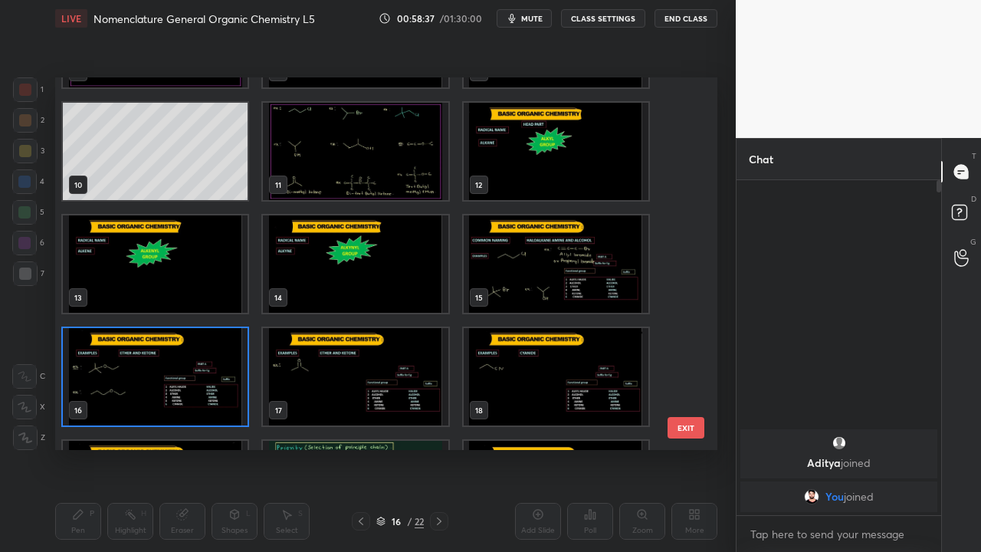
click at [175, 369] on img "grid" at bounding box center [155, 376] width 185 height 97
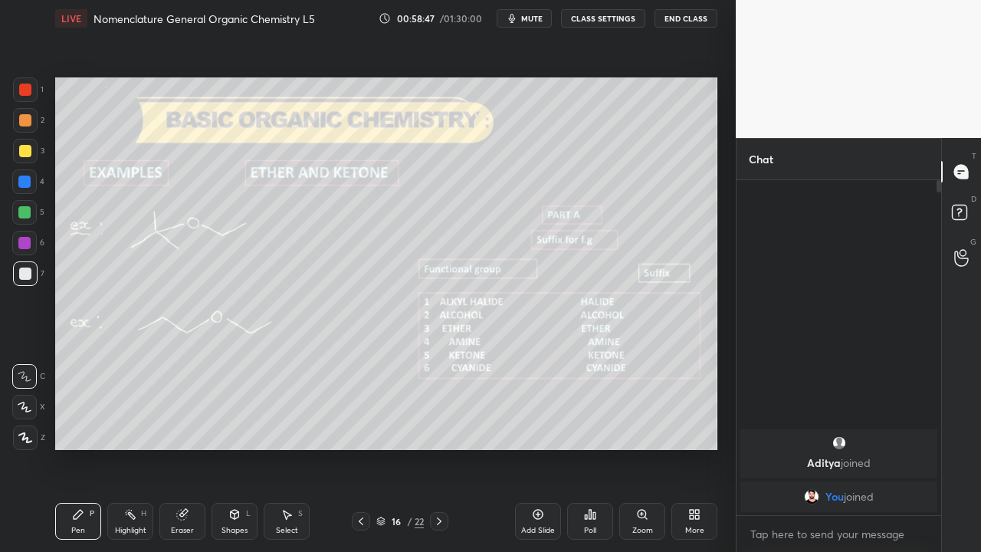
click at [285, 448] on icon at bounding box center [288, 514] width 8 height 9
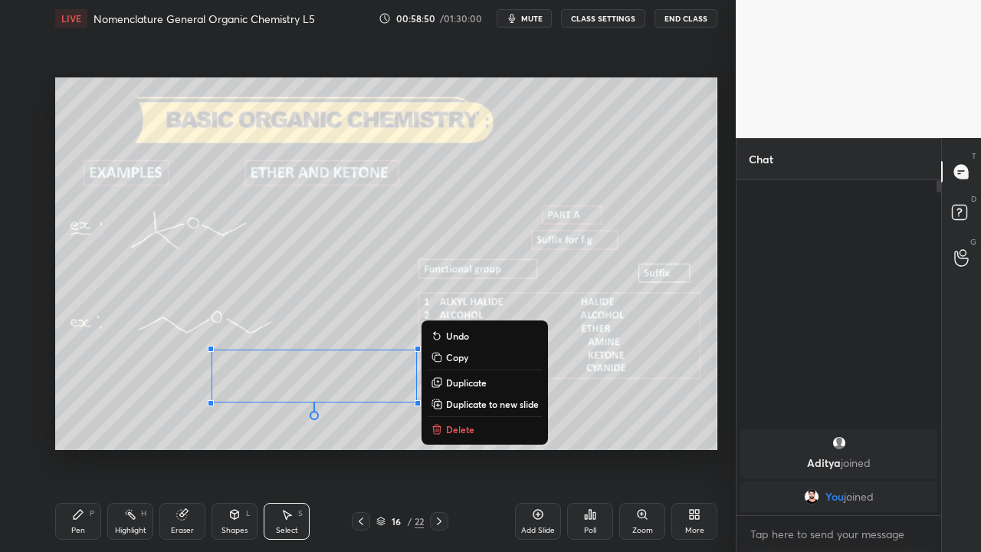
click at [464, 435] on p "Delete" at bounding box center [460, 429] width 28 height 12
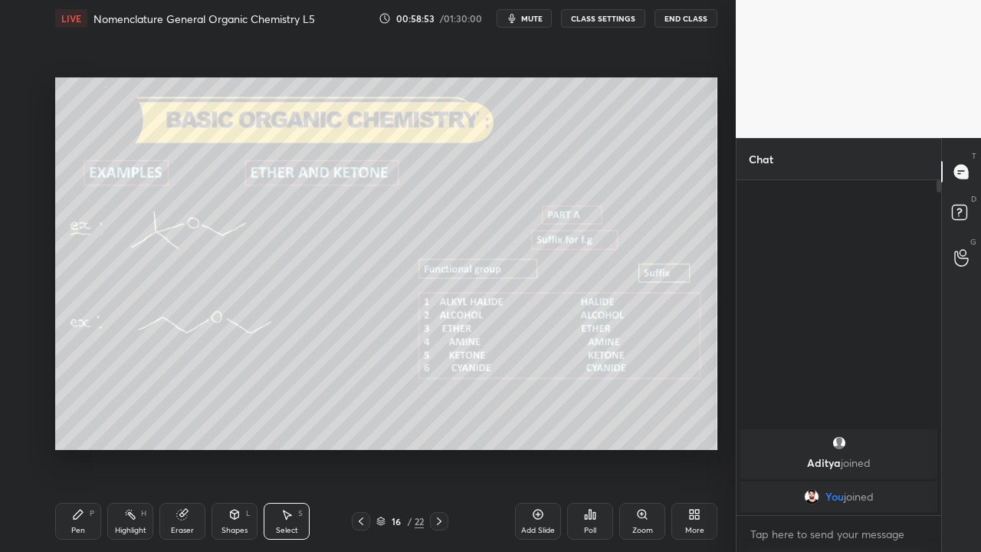
click at [84, 448] on div "Pen P" at bounding box center [78, 521] width 46 height 37
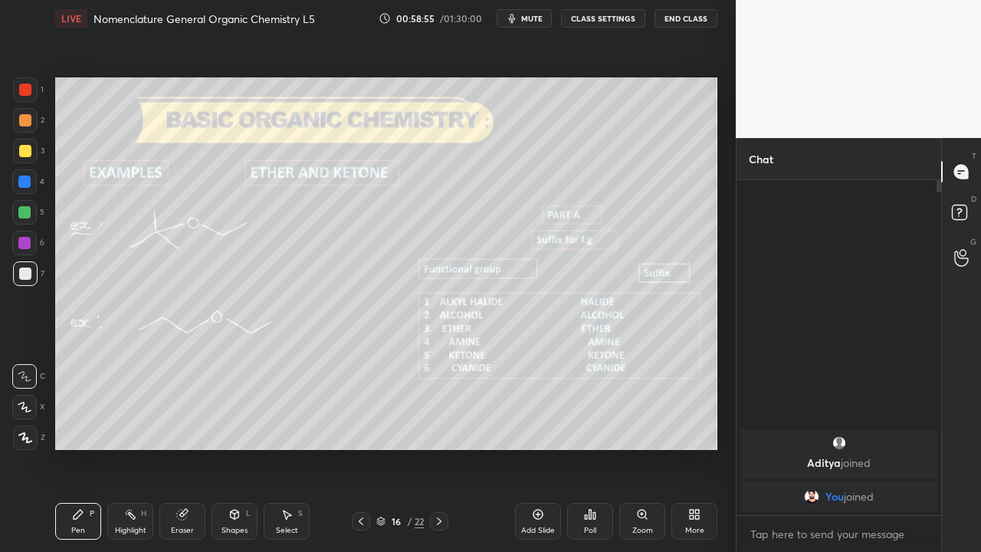
click at [24, 155] on div at bounding box center [25, 151] width 12 height 12
click at [439, 448] on icon at bounding box center [439, 521] width 12 height 12
click at [25, 278] on div at bounding box center [25, 273] width 12 height 12
click at [360, 448] on icon at bounding box center [361, 521] width 12 height 12
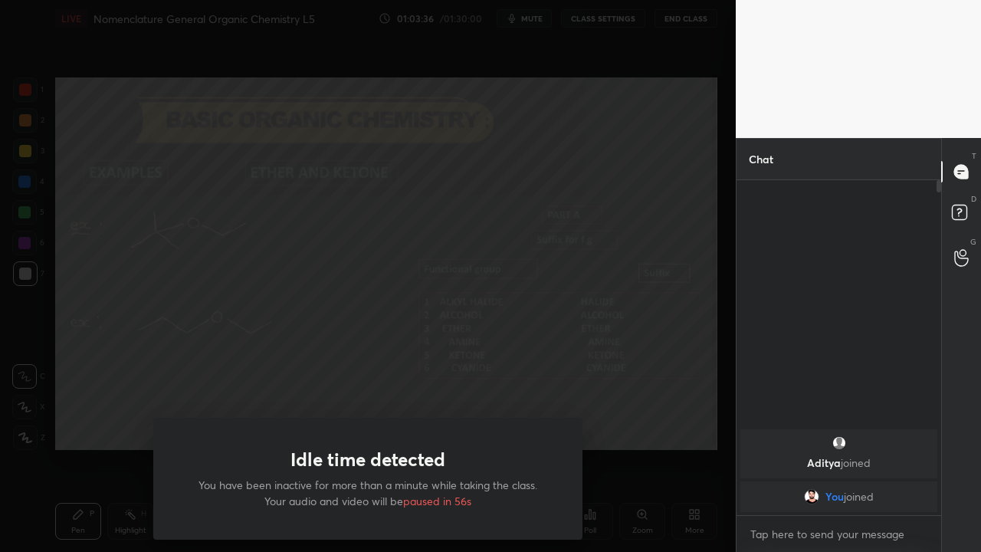
click at [341, 403] on div "Idle time detected You have been inactive for more than a minute while taking t…" at bounding box center [368, 276] width 736 height 552
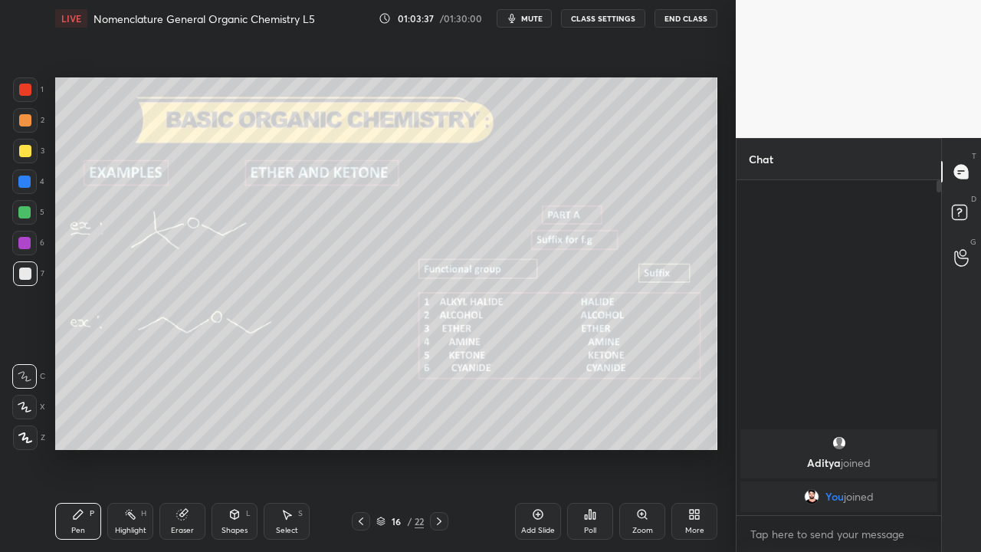
click at [439, 448] on icon at bounding box center [439, 521] width 12 height 12
click at [360, 448] on icon at bounding box center [361, 521] width 12 height 12
click at [440, 448] on icon at bounding box center [439, 521] width 12 height 12
click at [432, 448] on div at bounding box center [439, 521] width 18 height 18
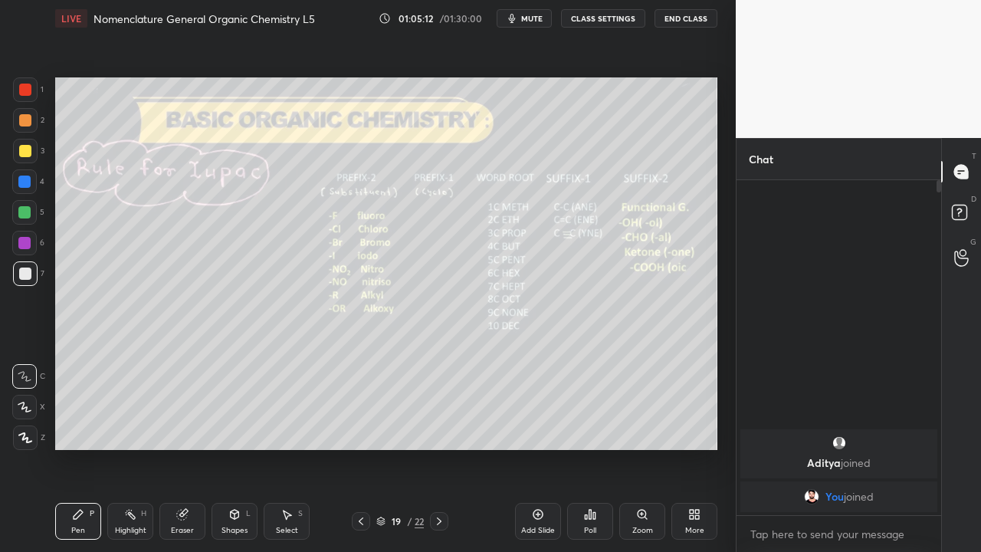
click at [360, 448] on icon at bounding box center [361, 521] width 12 height 12
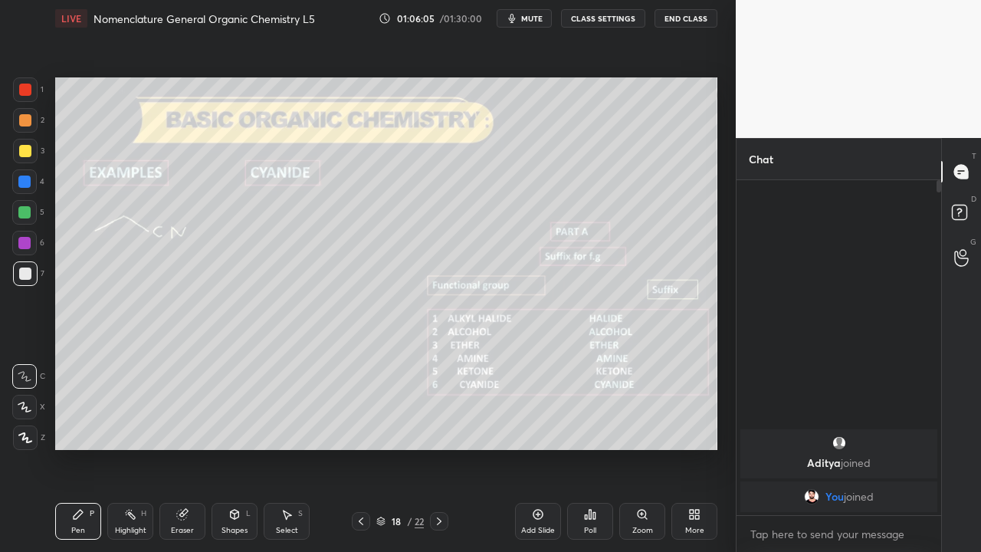
click at [694, 22] on button "End Class" at bounding box center [685, 18] width 63 height 18
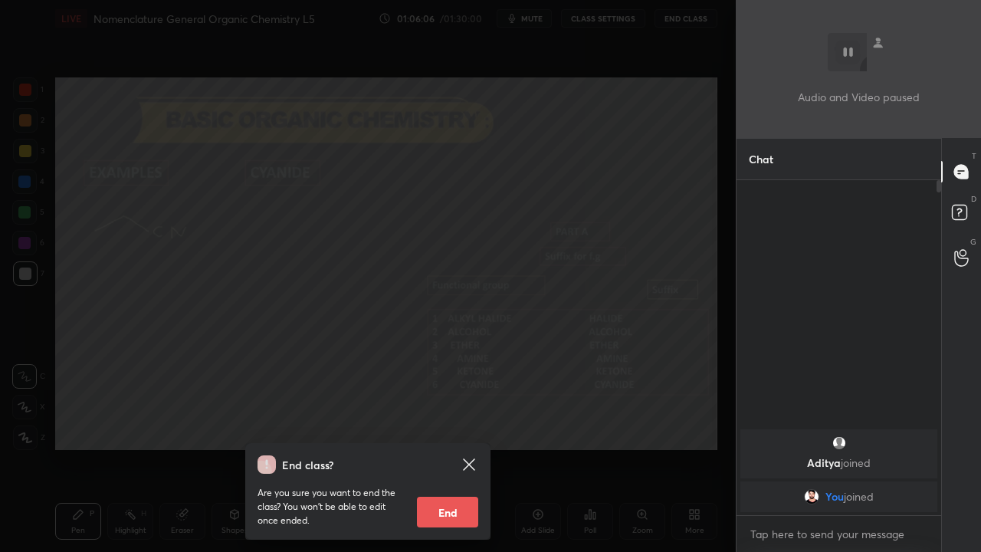
click at [434, 448] on button "End" at bounding box center [447, 512] width 61 height 31
type textarea "x"
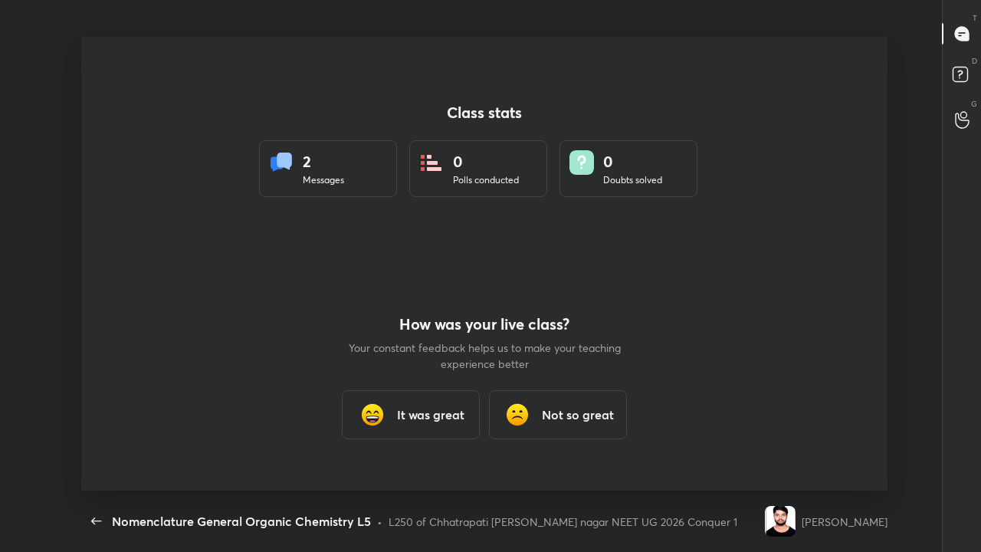
scroll to position [0, 0]
click at [559, 404] on div "Not so great" at bounding box center [558, 414] width 138 height 49
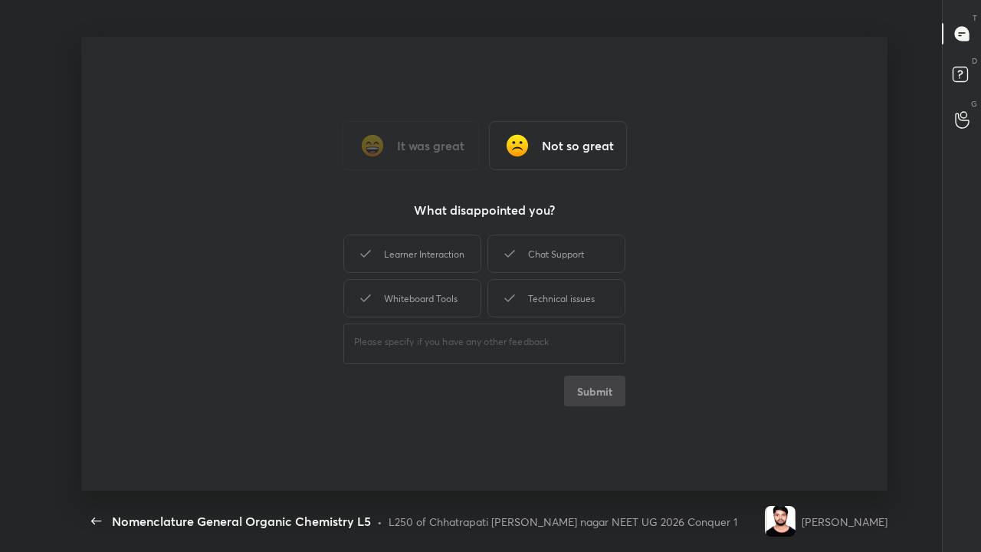
click at [560, 153] on h3 "Not so great" at bounding box center [578, 145] width 72 height 18
click at [432, 439] on div "It was great Not so great What disappointed you? Learner Interaction Chat Suppo…" at bounding box center [484, 264] width 806 height 454
click at [458, 297] on div "Whiteboard Tools" at bounding box center [412, 298] width 138 height 38
click at [530, 295] on div "Technical issues" at bounding box center [556, 298] width 138 height 38
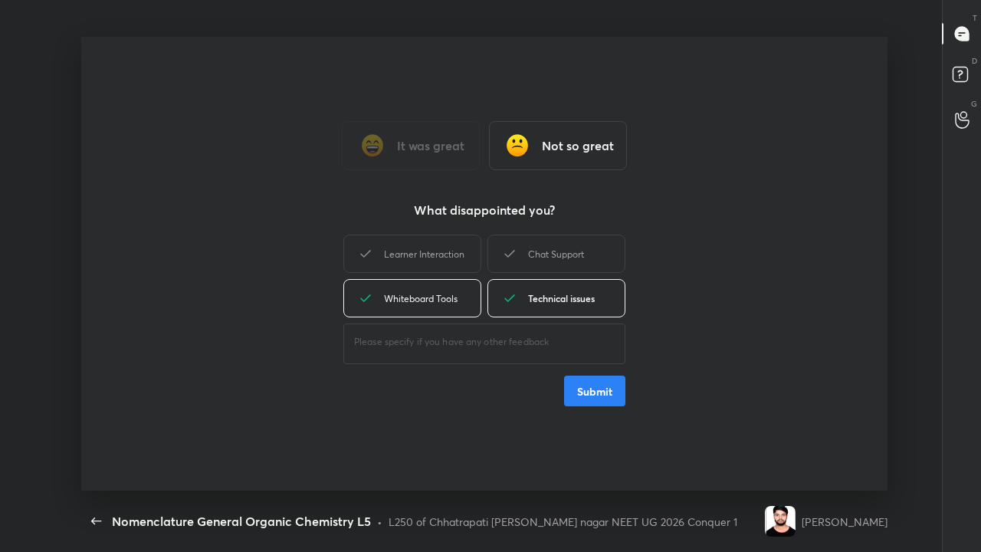
click at [545, 254] on div "Chat Support" at bounding box center [556, 254] width 138 height 38
click at [604, 392] on button "Submit" at bounding box center [594, 391] width 61 height 31
click at [464, 261] on div "Learner Interaction" at bounding box center [412, 254] width 138 height 38
